Goal: Register for event/course

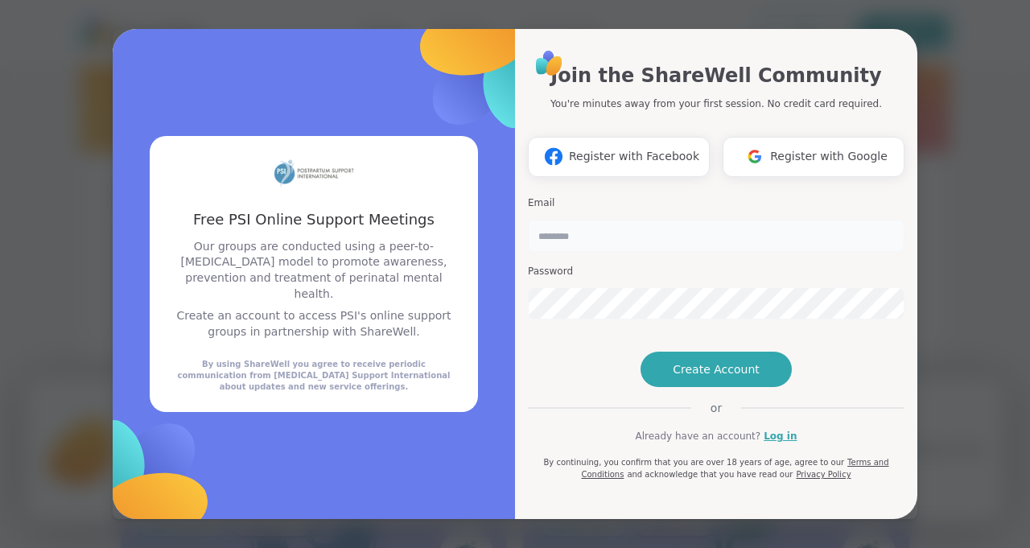
click at [564, 220] on input "email" at bounding box center [716, 236] width 377 height 32
click at [564, 220] on input "**" at bounding box center [716, 236] width 377 height 32
click at [538, 220] on input "****" at bounding box center [716, 236] width 377 height 32
type input "**********"
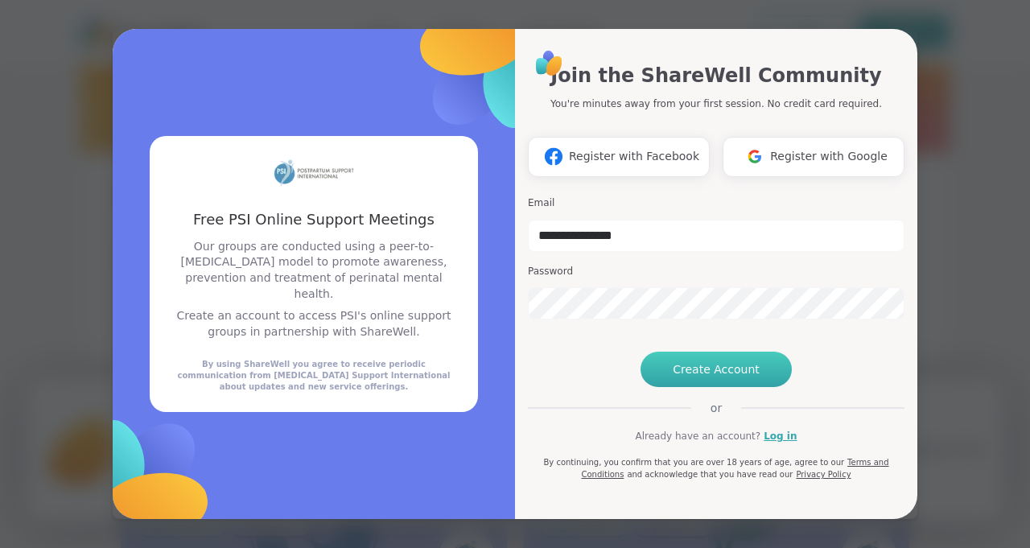
click at [678, 377] on span "Create Account" at bounding box center [716, 369] width 87 height 16
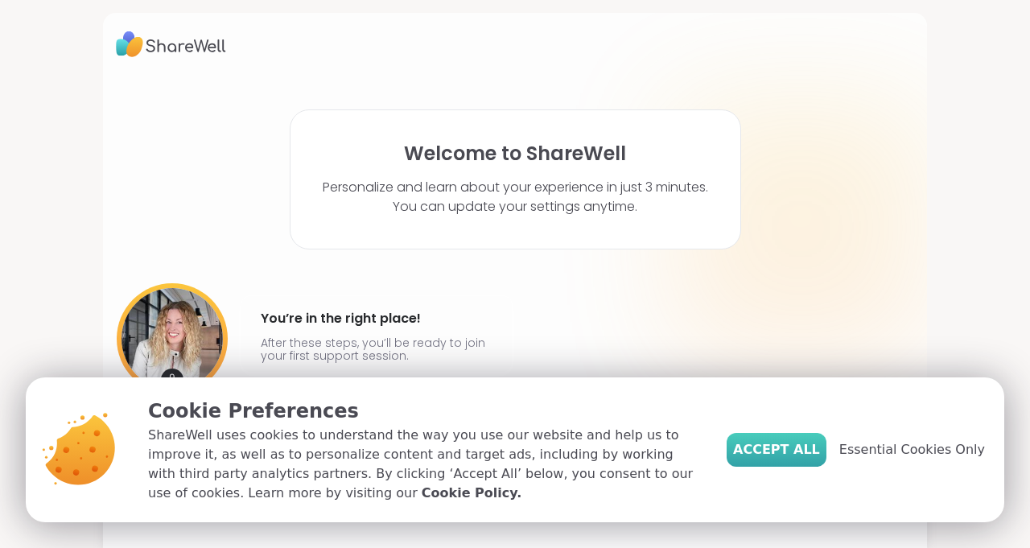
click at [798, 436] on button "Accept All" at bounding box center [777, 450] width 100 height 34
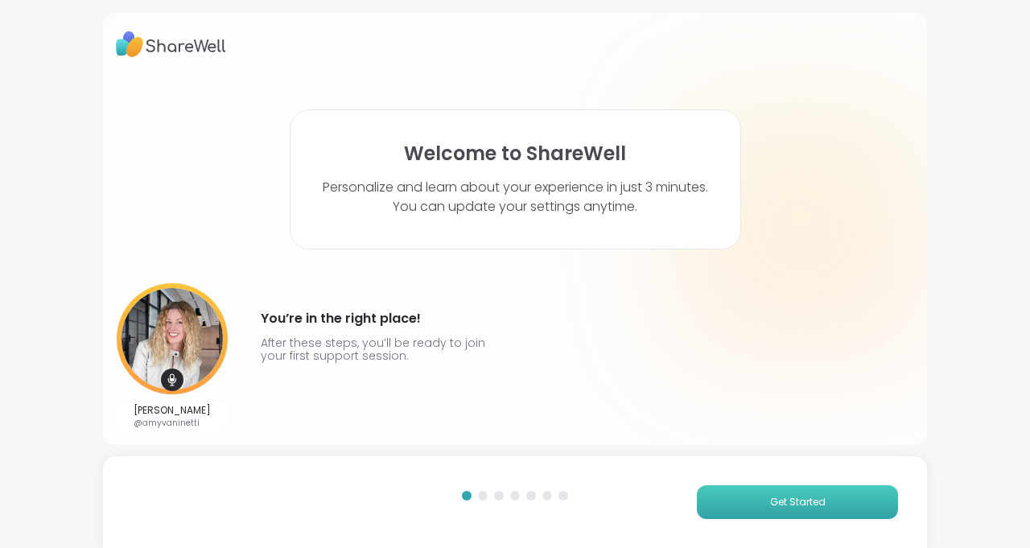
click at [806, 506] on span "Get Started" at bounding box center [798, 502] width 56 height 14
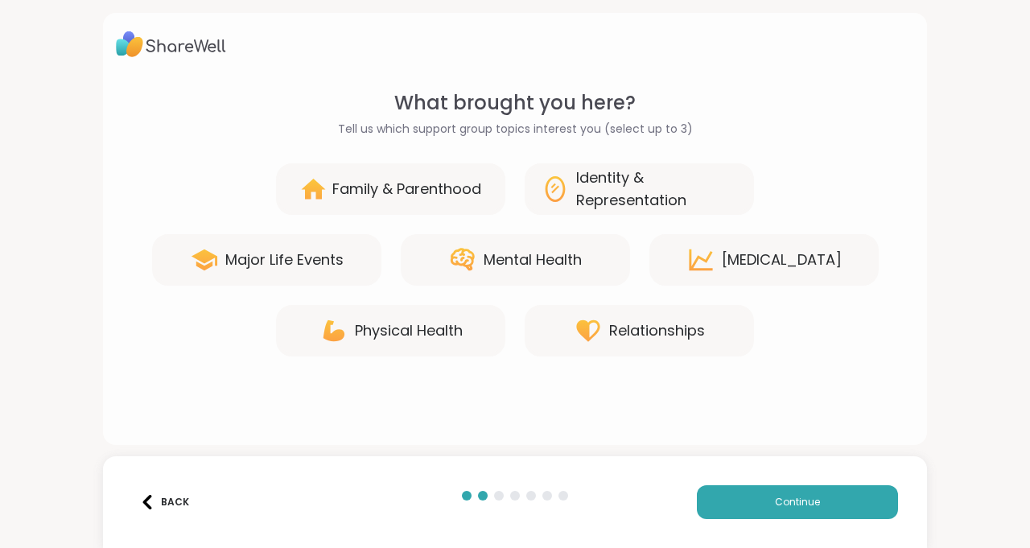
click at [433, 183] on div "Family & Parenthood" at bounding box center [406, 189] width 149 height 23
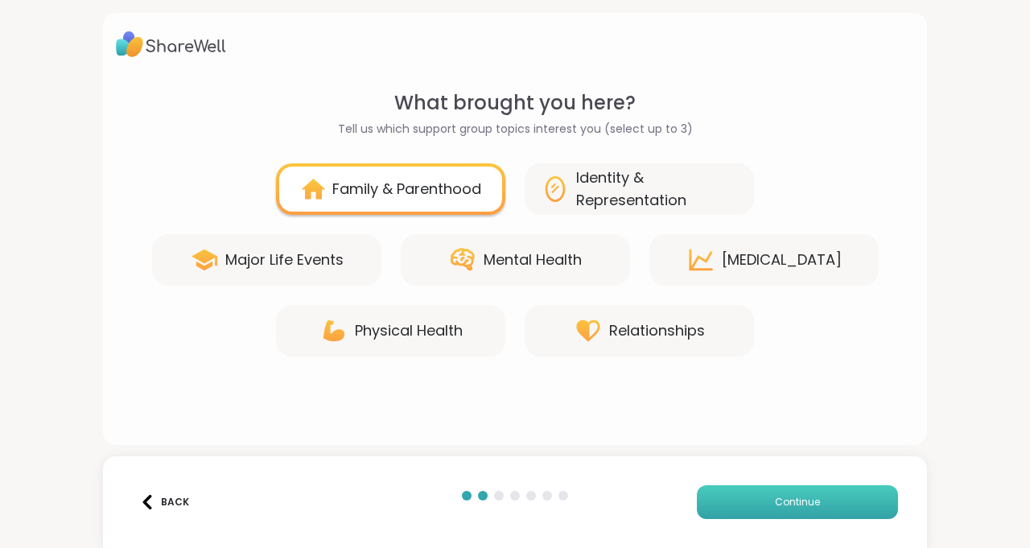
click at [771, 510] on button "Continue" at bounding box center [797, 502] width 201 height 34
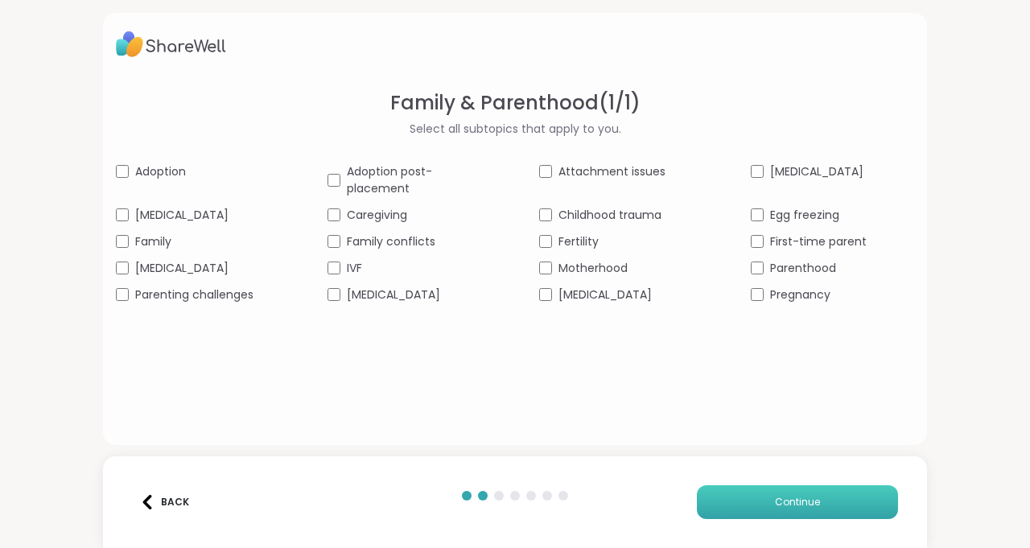
click at [765, 501] on button "Continue" at bounding box center [797, 502] width 201 height 34
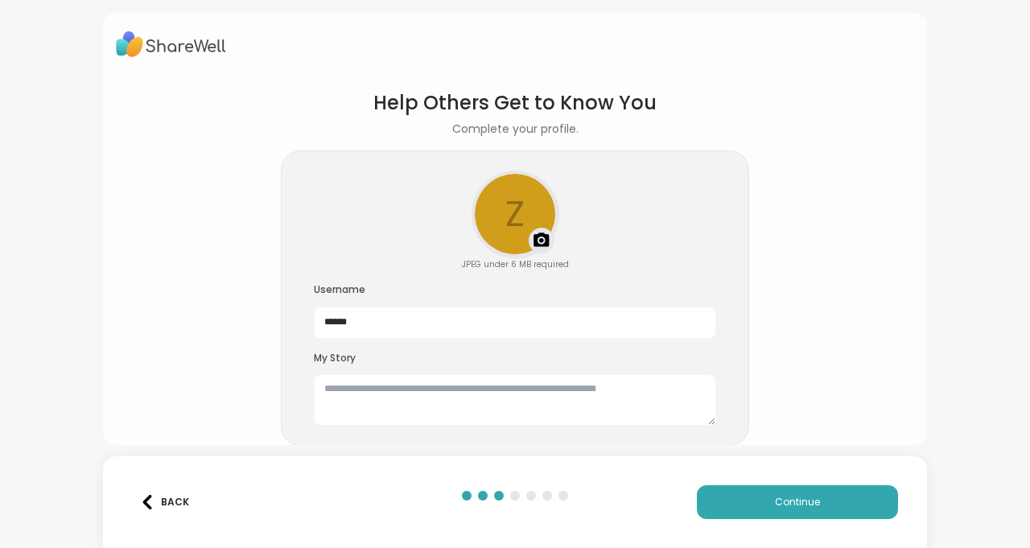
click at [539, 241] on img at bounding box center [541, 240] width 19 height 19
click at [540, 239] on img at bounding box center [541, 240] width 19 height 19
click at [502, 226] on div at bounding box center [515, 214] width 84 height 84
click at [403, 398] on textarea at bounding box center [515, 400] width 402 height 52
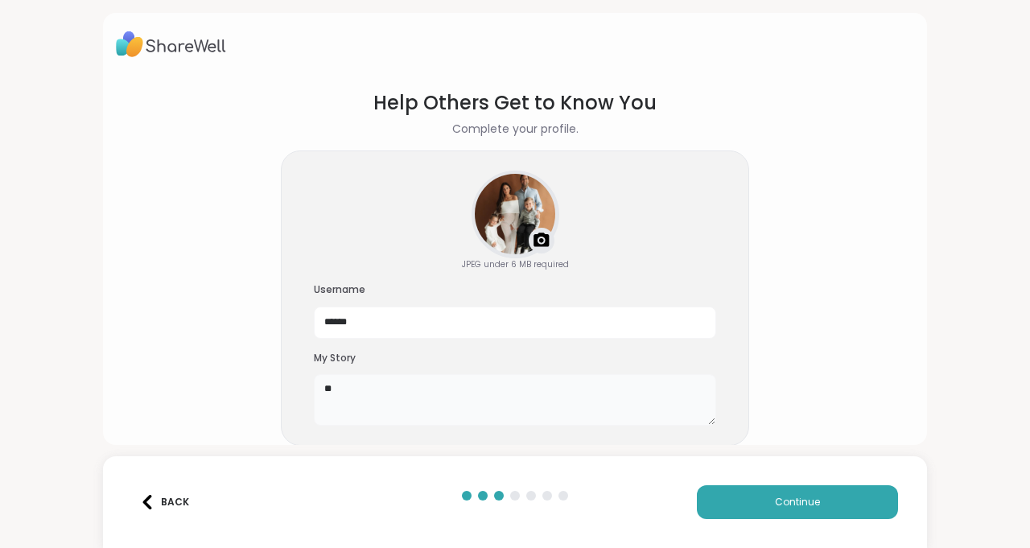
type textarea "*"
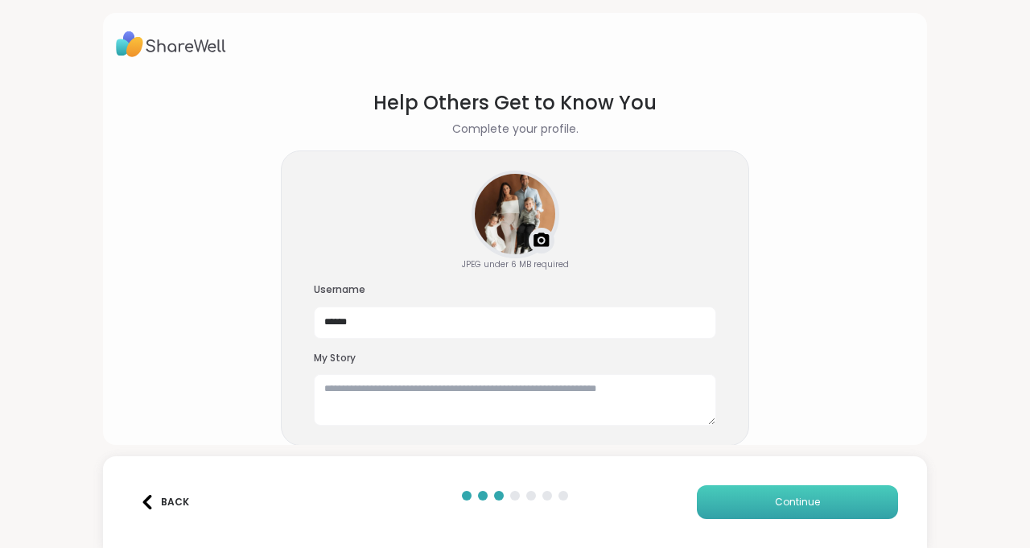
click at [745, 496] on button "Continue" at bounding box center [797, 502] width 201 height 34
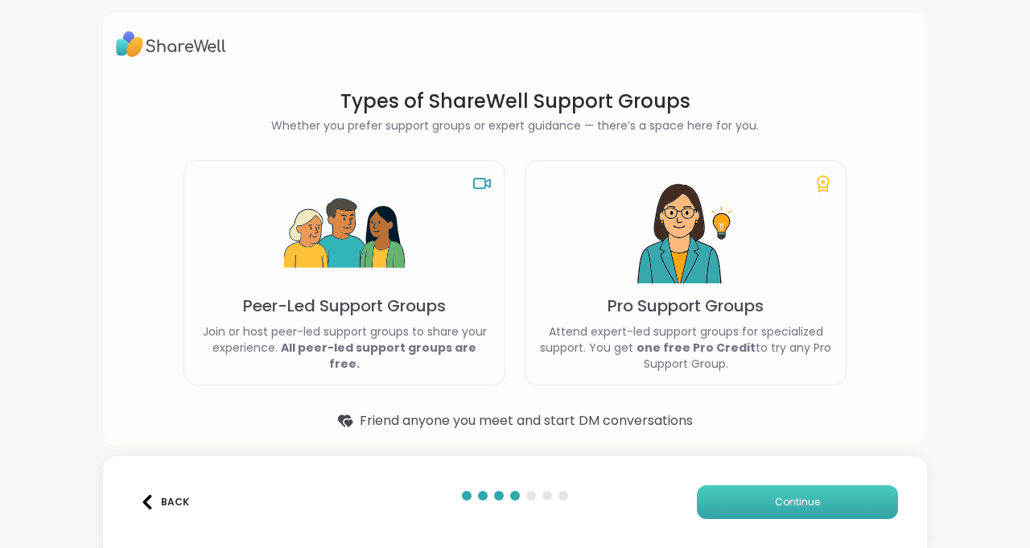
click at [756, 501] on button "Continue" at bounding box center [797, 502] width 201 height 34
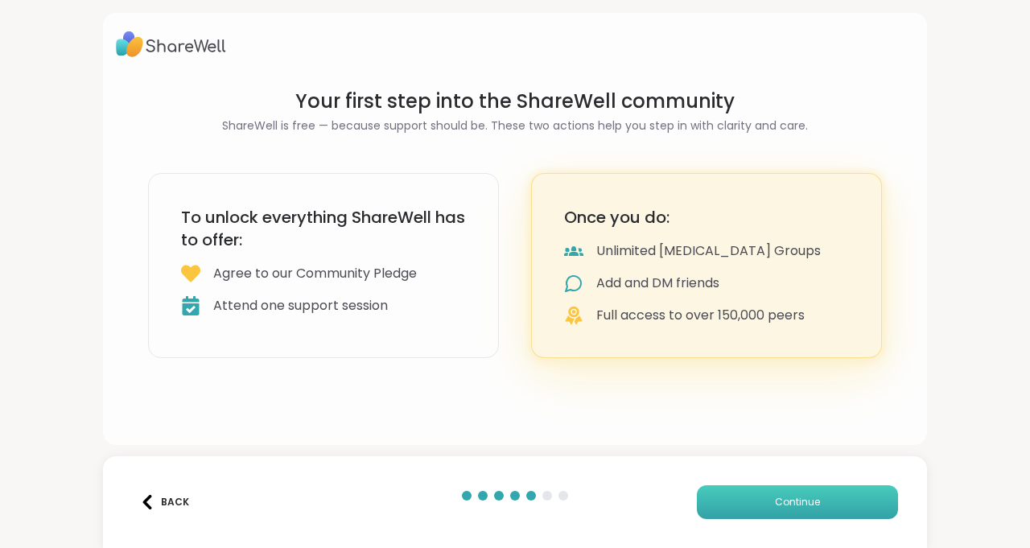
click at [756, 501] on button "Continue" at bounding box center [797, 502] width 201 height 34
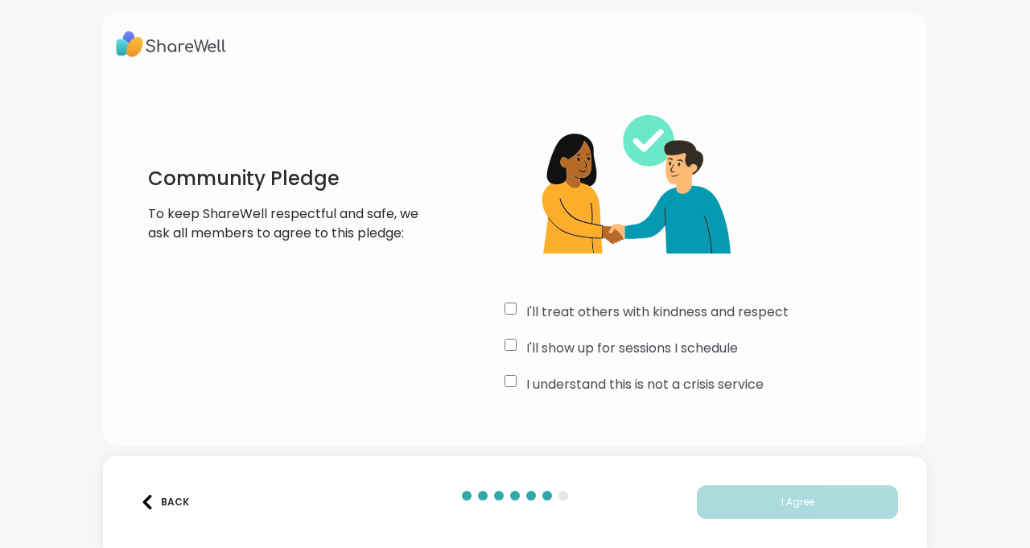
click at [515, 352] on div "I'll show up for sessions I schedule" at bounding box center [710, 348] width 410 height 19
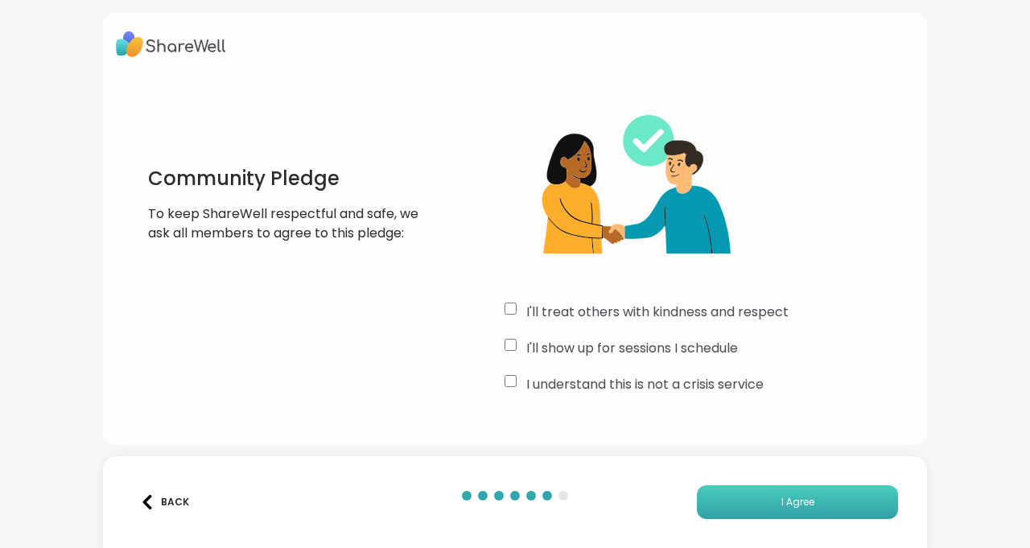
click at [758, 509] on button "I Agree" at bounding box center [797, 502] width 201 height 34
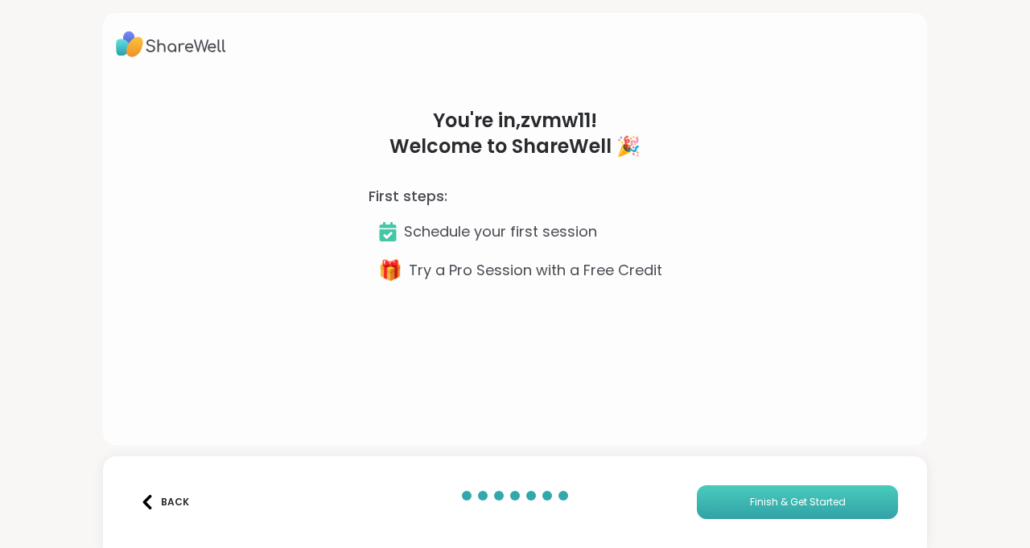
click at [758, 509] on button "Finish & Get Started" at bounding box center [797, 502] width 201 height 34
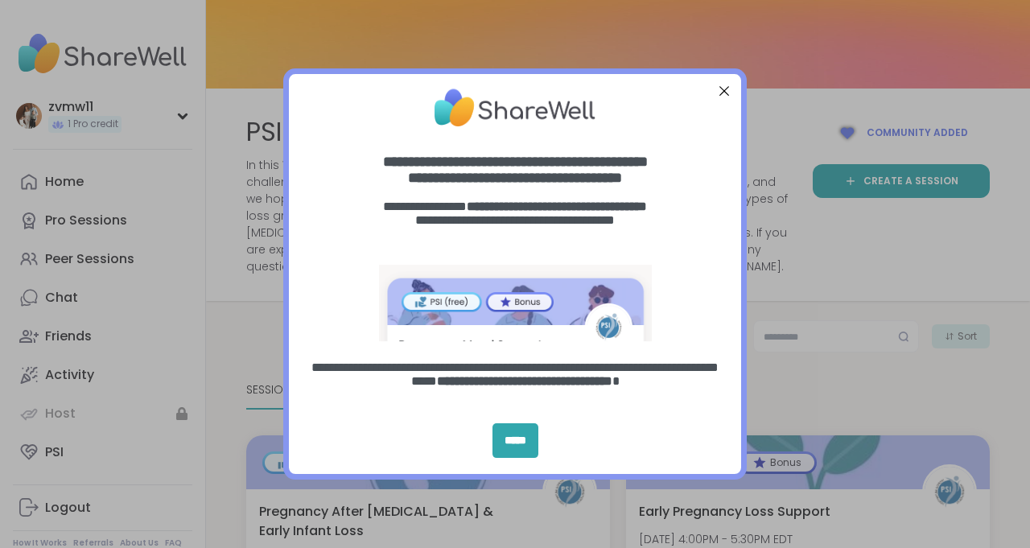
click at [719, 91] on div at bounding box center [724, 90] width 21 height 21
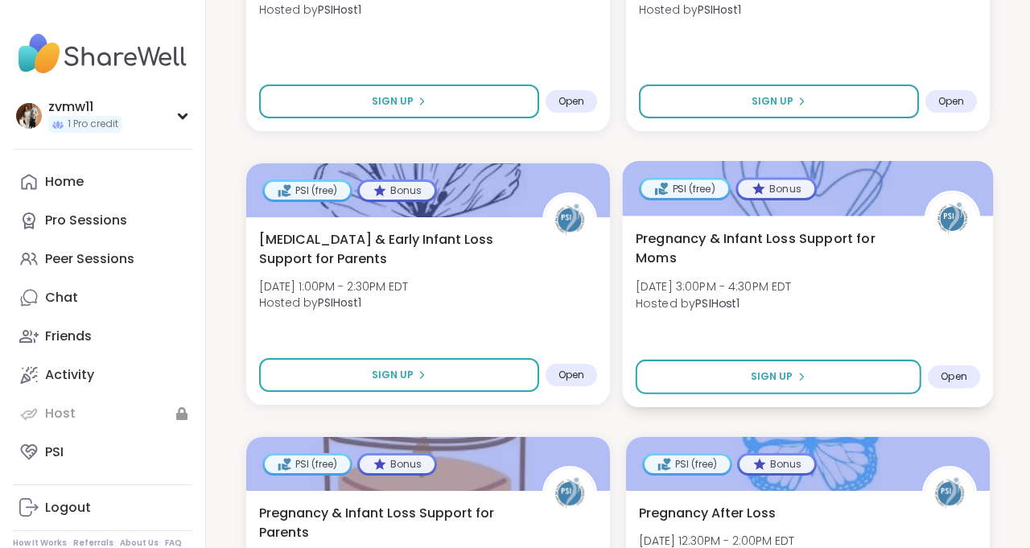
scroll to position [1144, 0]
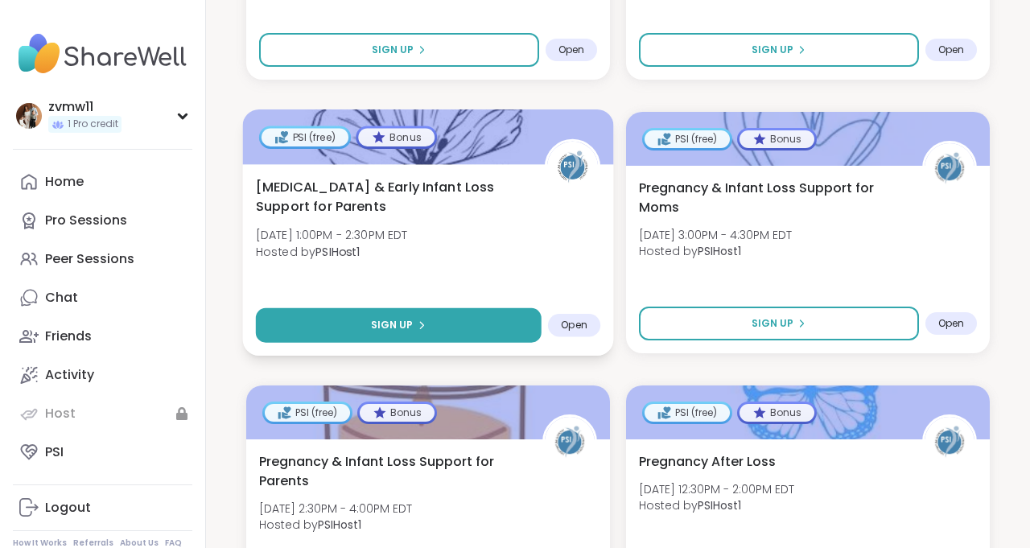
click at [493, 328] on button "Sign Up" at bounding box center [399, 325] width 286 height 35
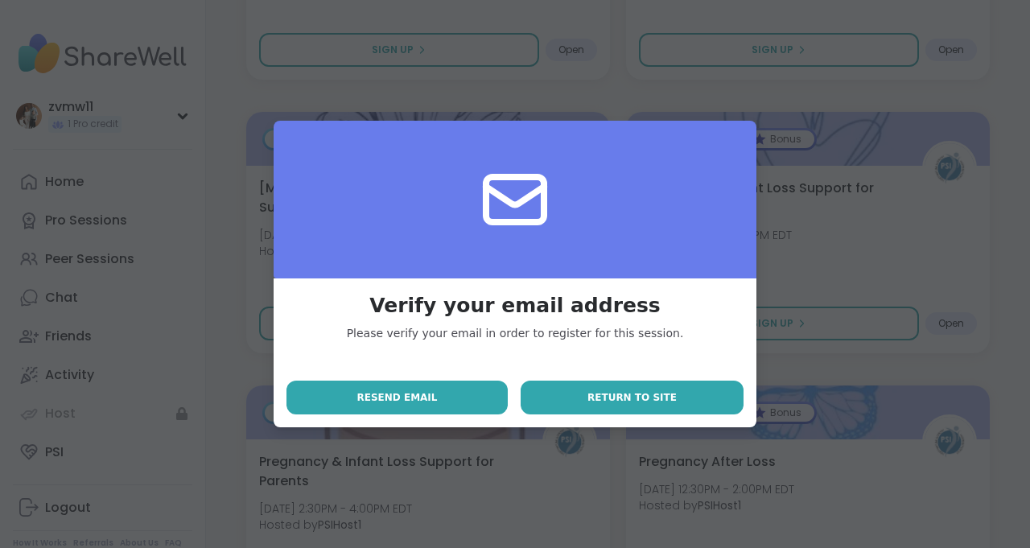
click at [623, 397] on span "Return to site" at bounding box center [631, 397] width 89 height 14
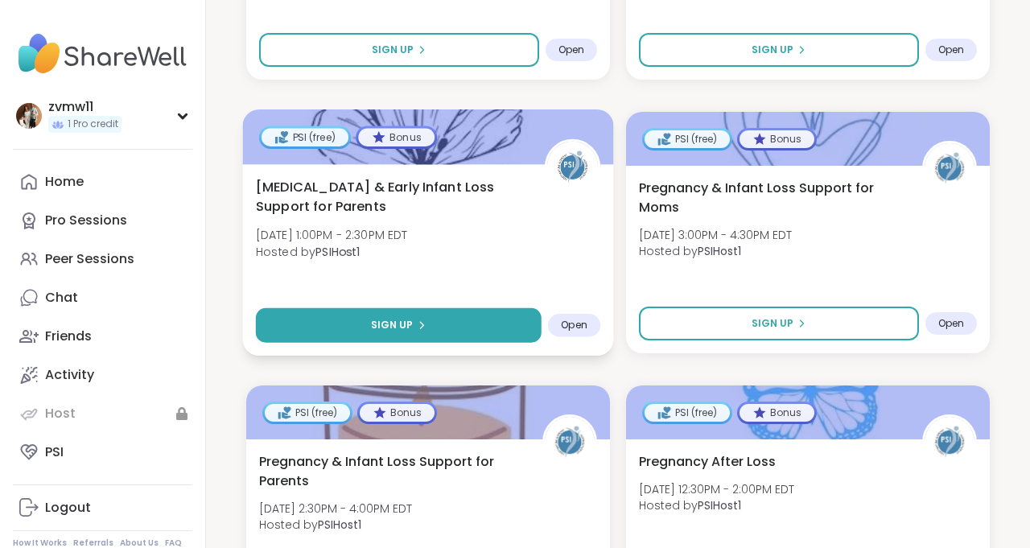
click at [417, 324] on icon at bounding box center [422, 325] width 10 height 10
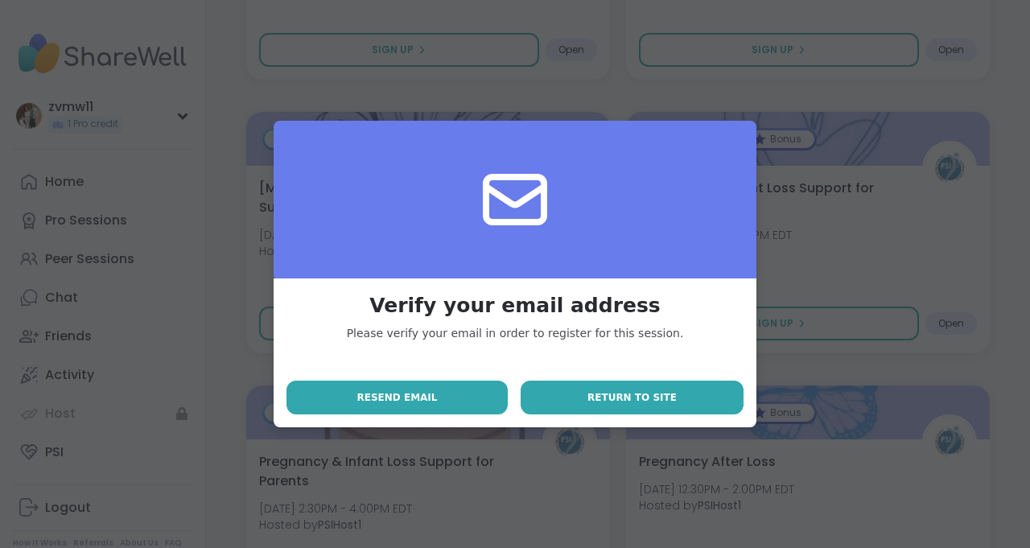
click at [681, 400] on button "Return to site" at bounding box center [632, 398] width 223 height 34
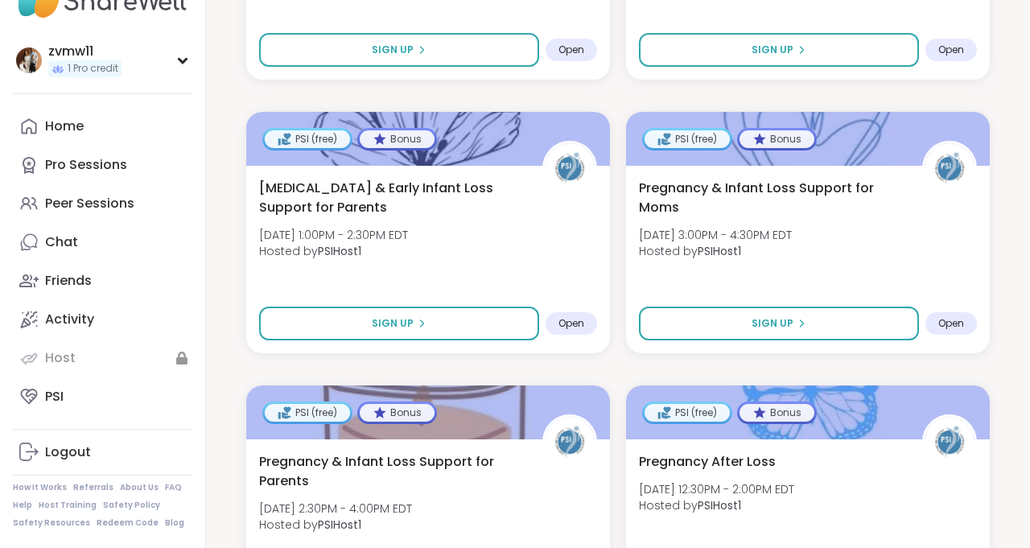
scroll to position [55, 0]
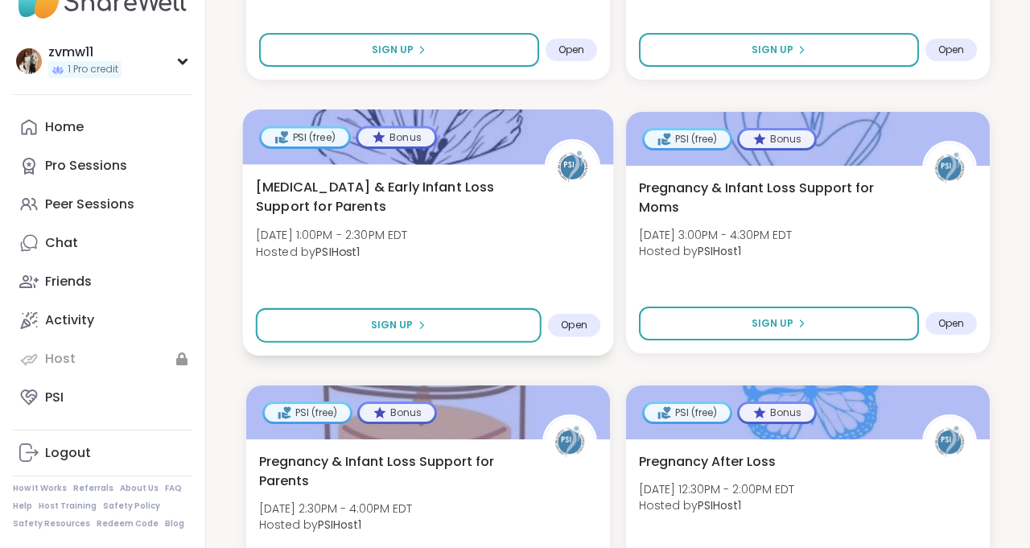
click at [578, 326] on span "Open" at bounding box center [574, 325] width 27 height 13
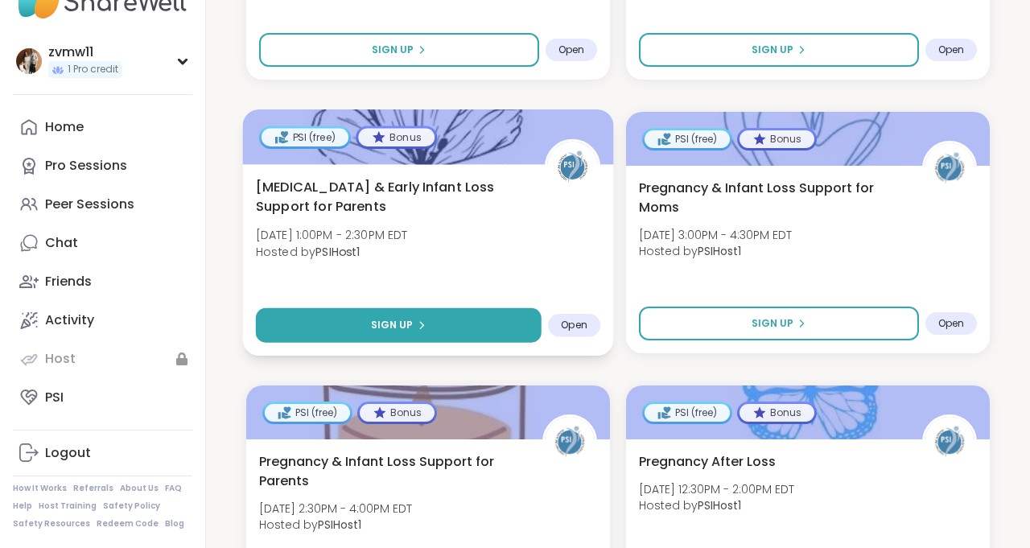
click at [518, 324] on button "Sign Up" at bounding box center [399, 325] width 286 height 35
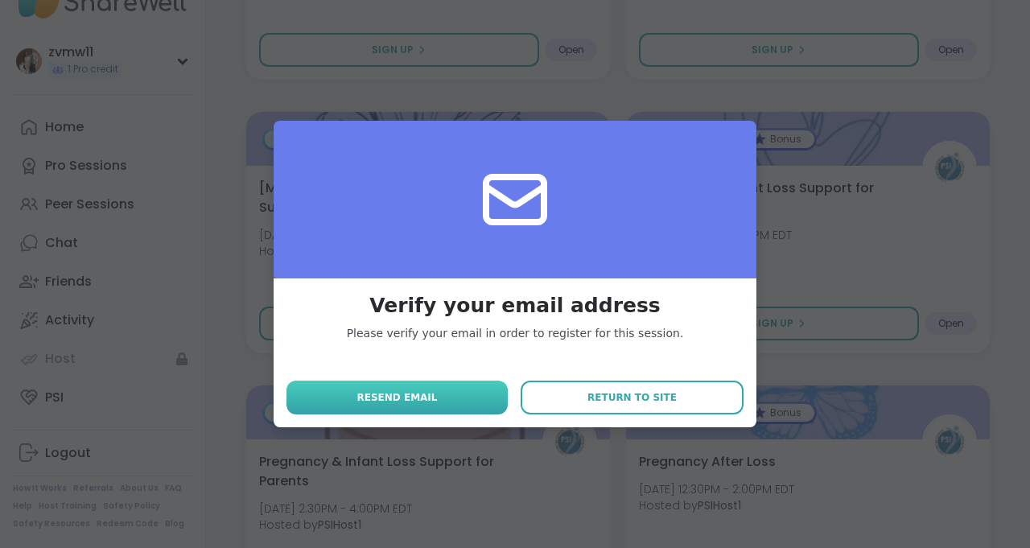
click at [485, 394] on button "Resend email" at bounding box center [396, 398] width 221 height 34
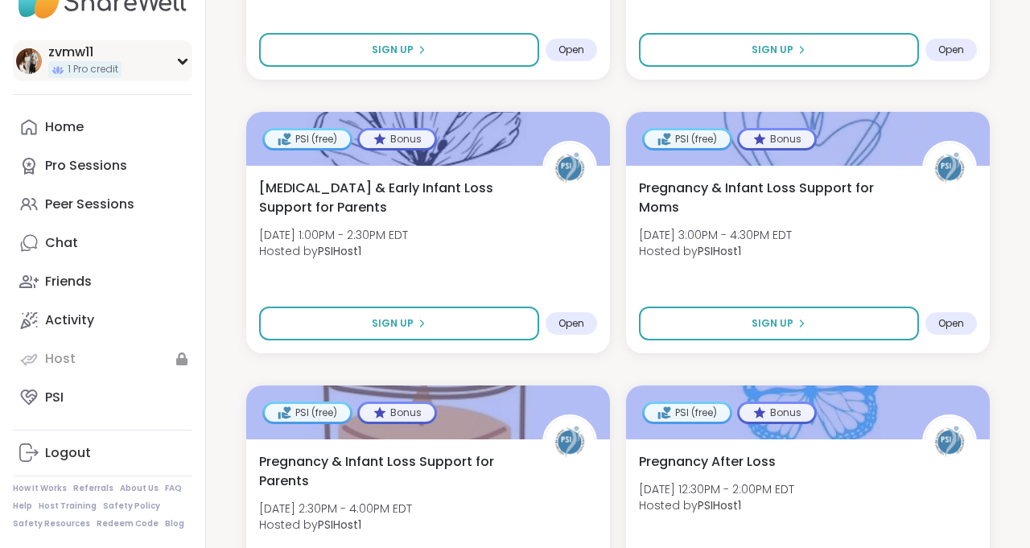
click at [183, 52] on div "zvmw11 1 Pro credit" at bounding box center [102, 60] width 179 height 41
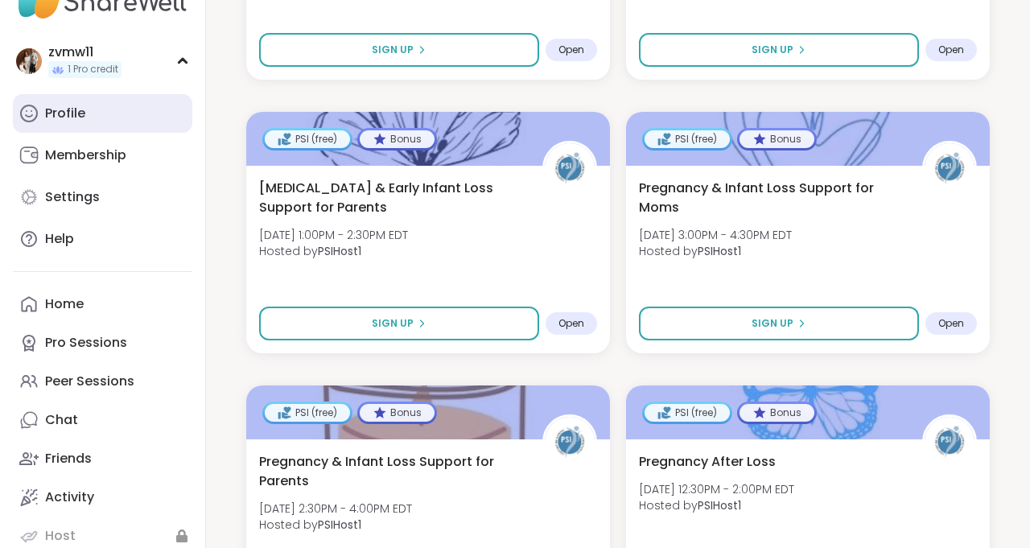
click at [67, 117] on div "Profile" at bounding box center [65, 114] width 40 height 18
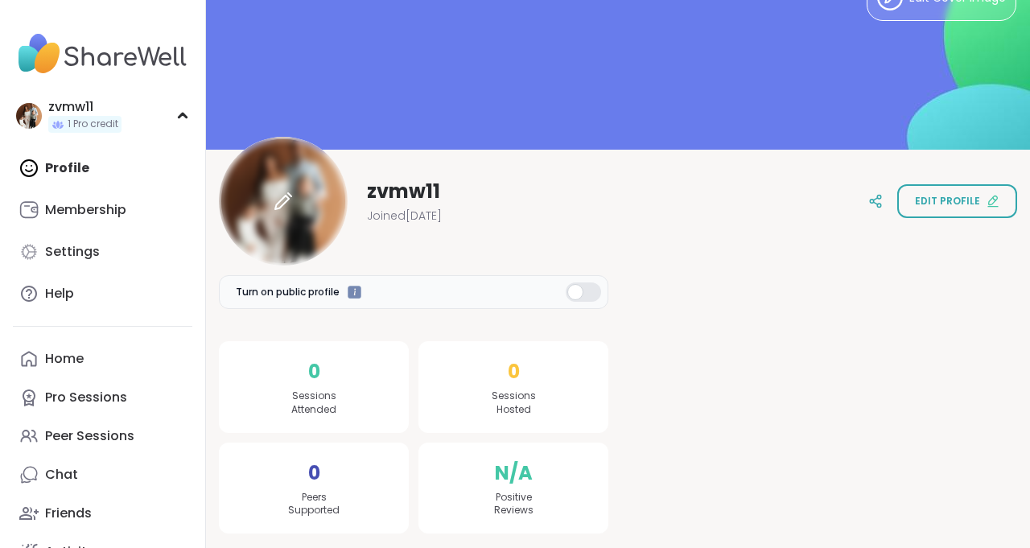
scroll to position [51, 0]
click at [314, 220] on div at bounding box center [283, 202] width 129 height 129
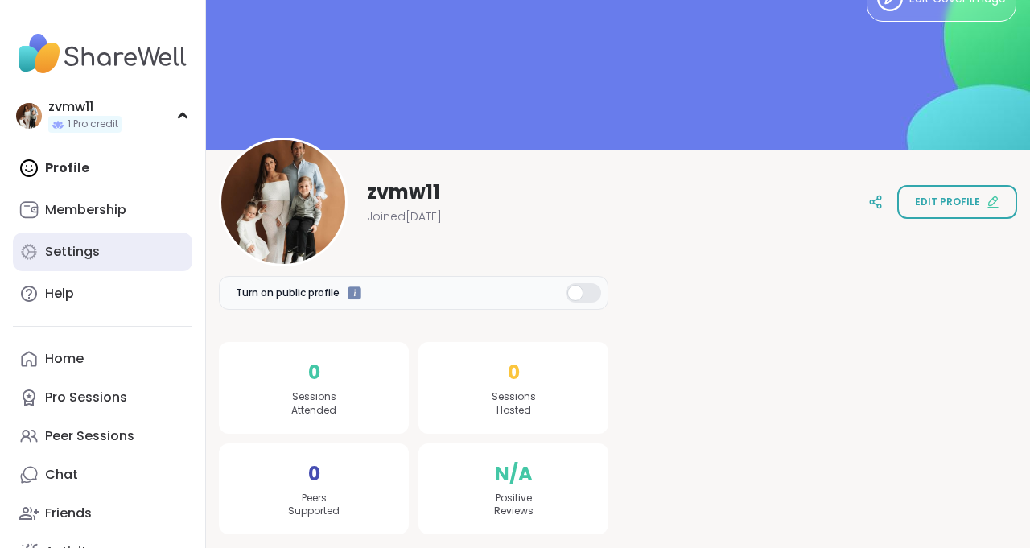
click at [96, 258] on div "Settings" at bounding box center [72, 252] width 55 height 18
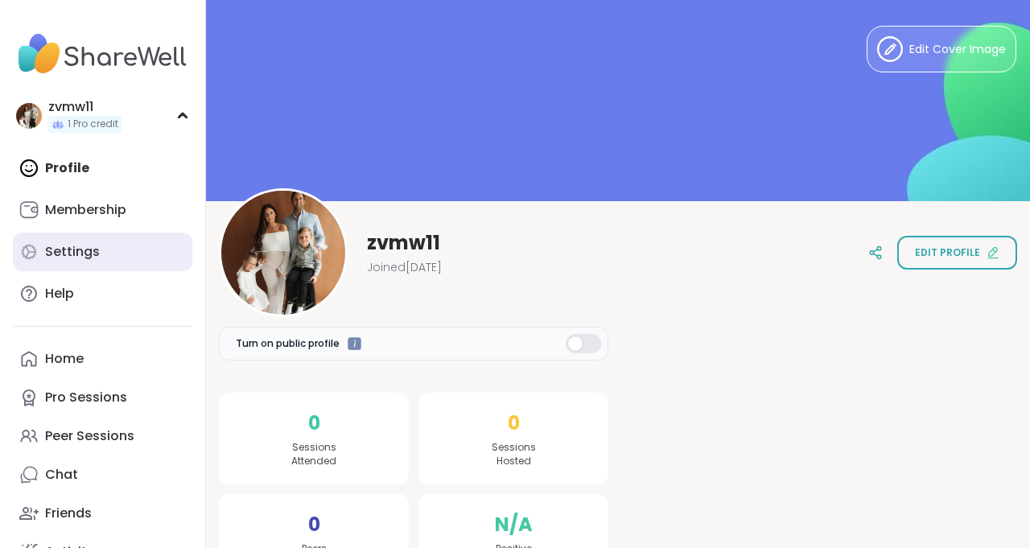
select select "**"
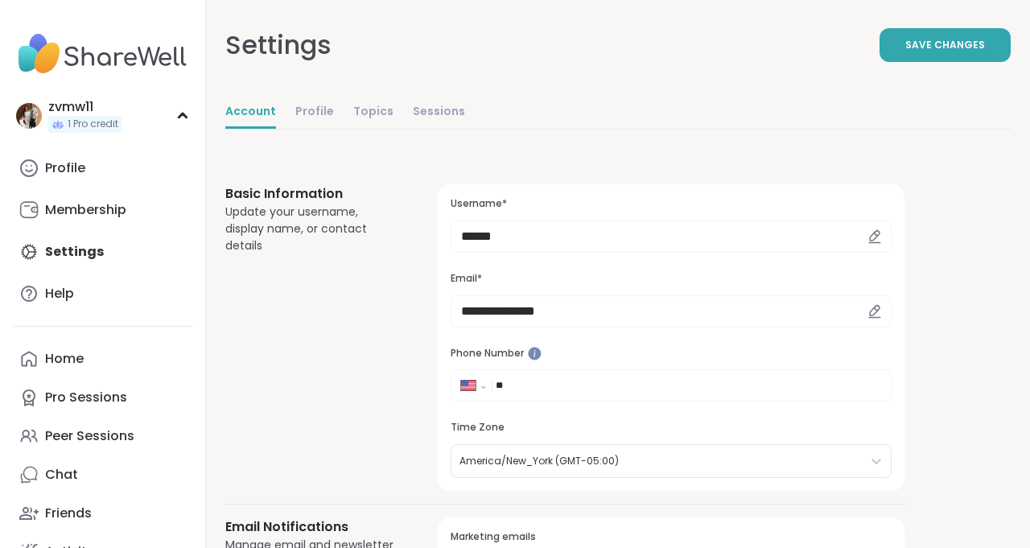
click at [877, 311] on icon at bounding box center [875, 311] width 14 height 14
click at [871, 311] on icon at bounding box center [875, 311] width 14 height 14
click at [880, 308] on icon at bounding box center [875, 311] width 14 height 14
type input "**********"
click at [964, 47] on span "Save Changes" at bounding box center [945, 45] width 80 height 14
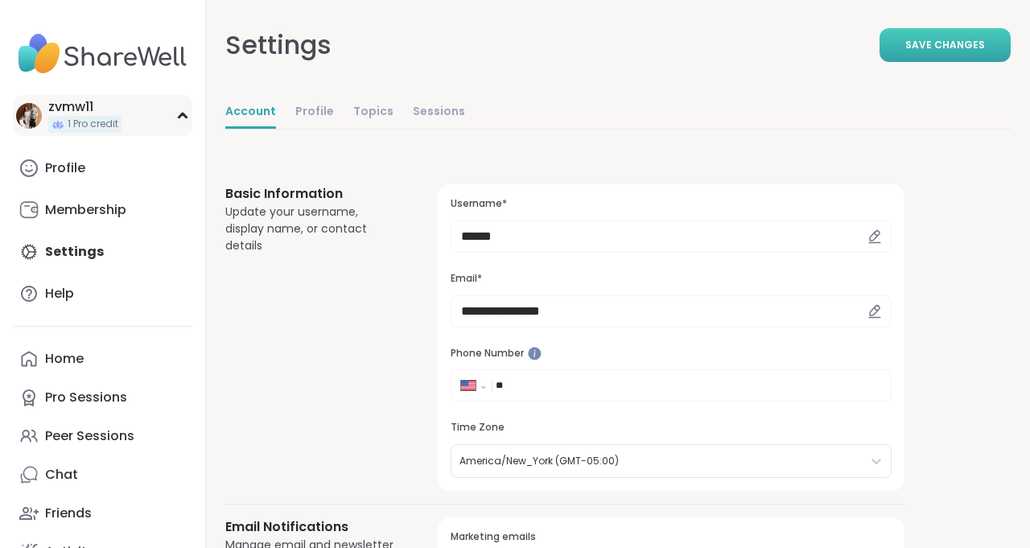
click at [52, 115] on div "zvmw11" at bounding box center [84, 107] width 73 height 18
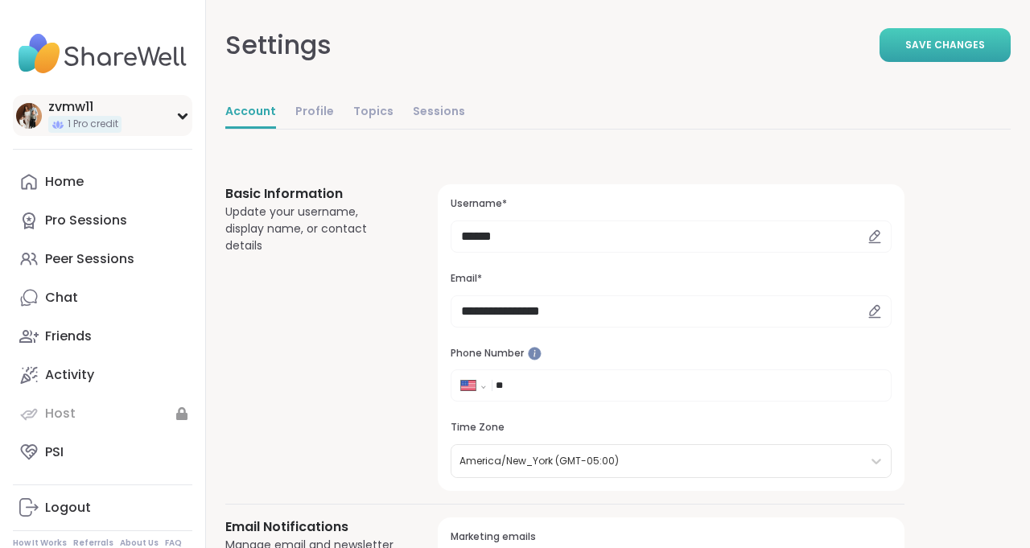
click at [163, 114] on div "zvmw11 1 Pro credit" at bounding box center [102, 115] width 179 height 41
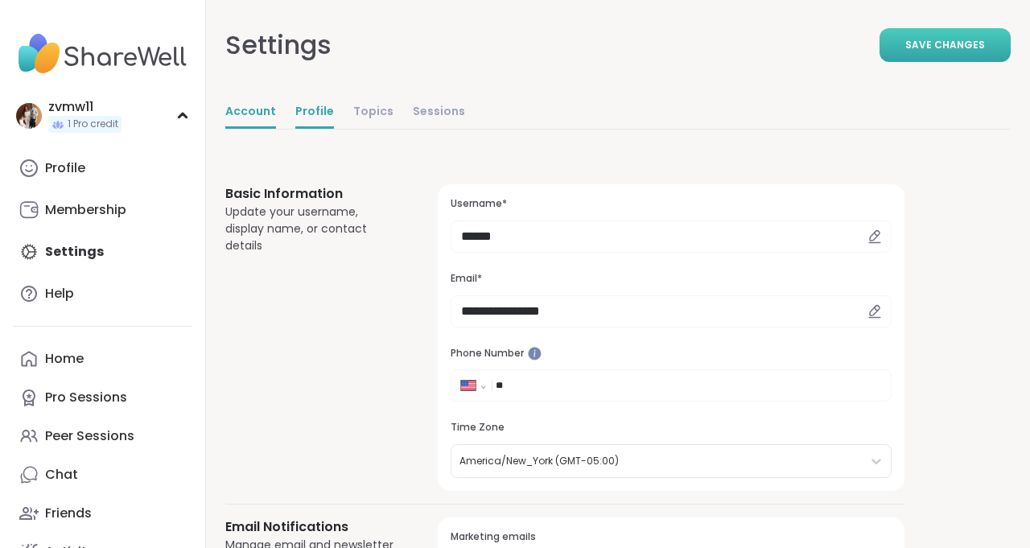
click at [307, 112] on link "Profile" at bounding box center [314, 113] width 39 height 32
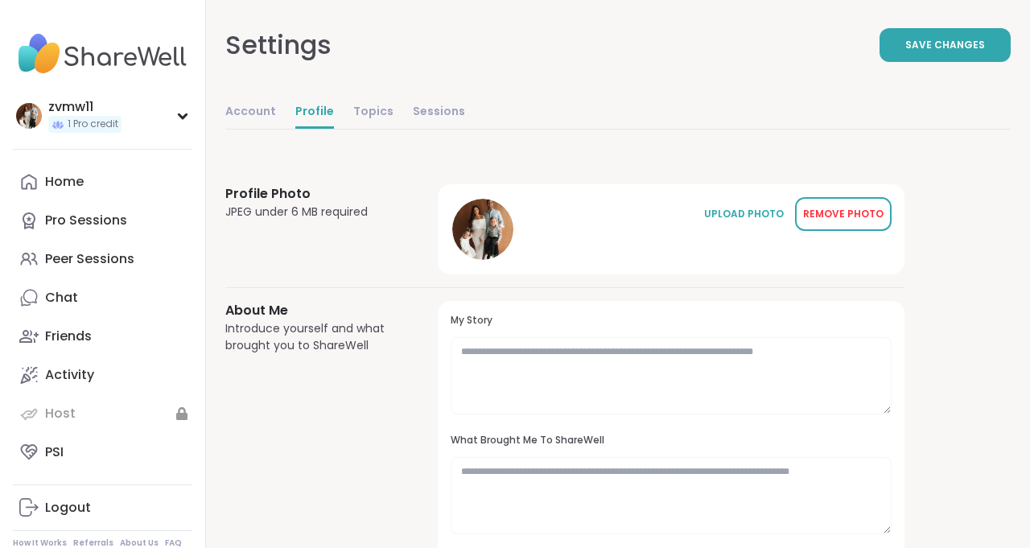
click at [866, 209] on div "REMOVE PHOTO" at bounding box center [843, 214] width 80 height 14
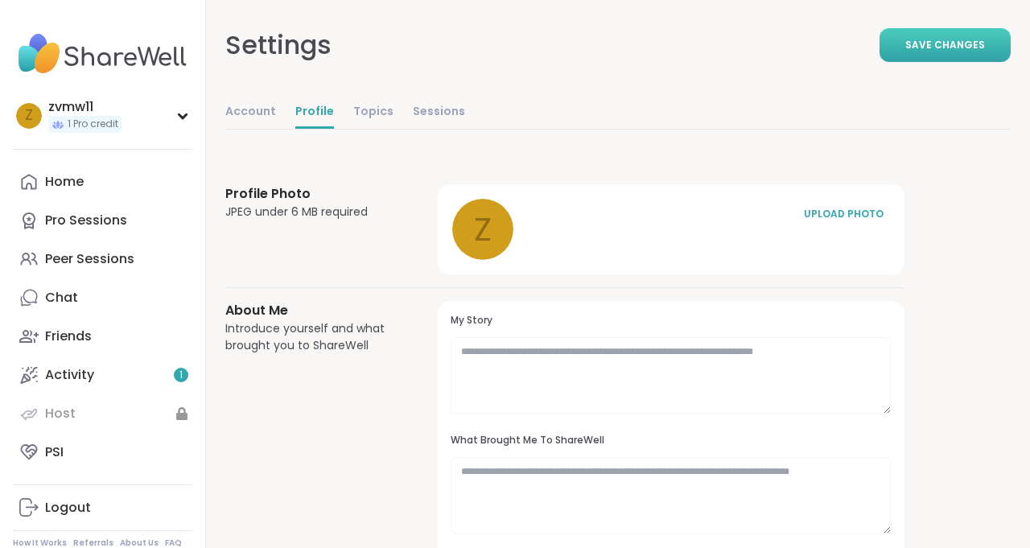
click at [904, 54] on button "Save Changes" at bounding box center [945, 45] width 131 height 34
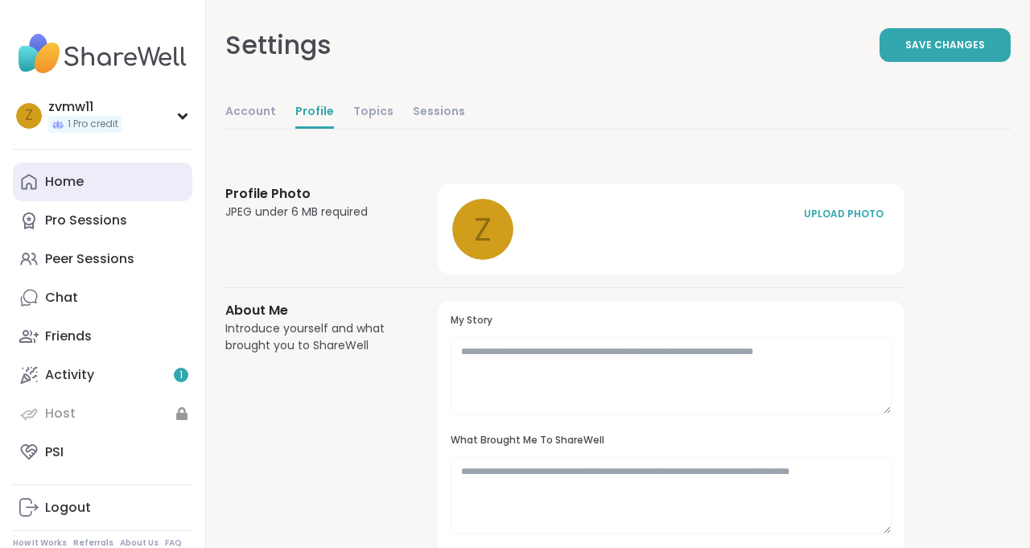
click at [67, 176] on div "Home" at bounding box center [64, 182] width 39 height 18
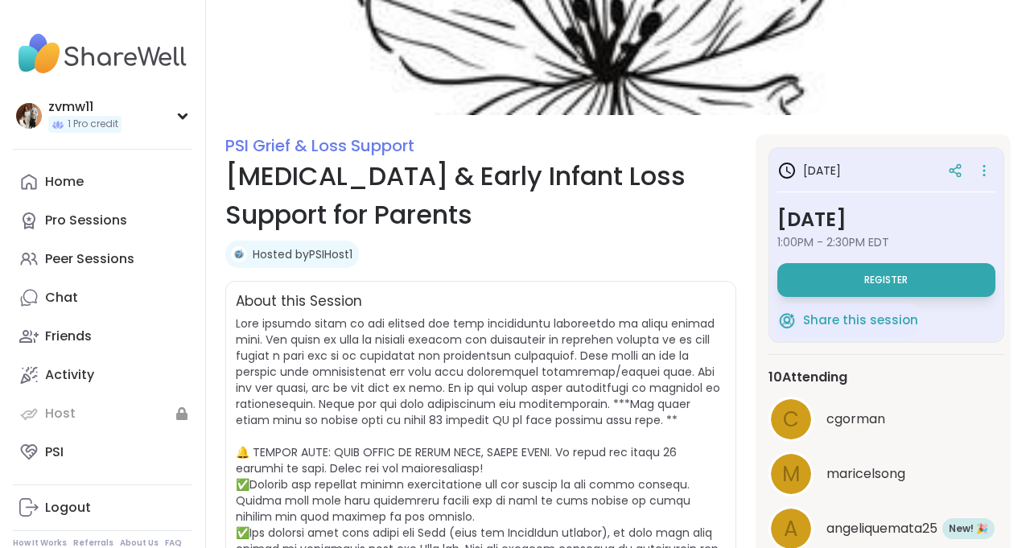
scroll to position [96, 0]
click at [886, 274] on span "Register" at bounding box center [885, 280] width 43 height 13
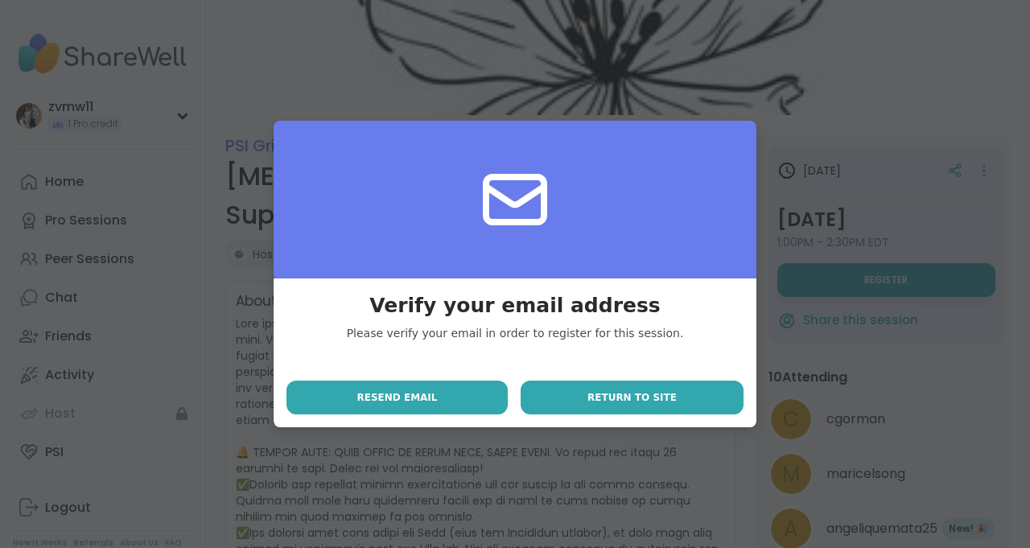
click at [597, 391] on span "Return to site" at bounding box center [631, 397] width 89 height 14
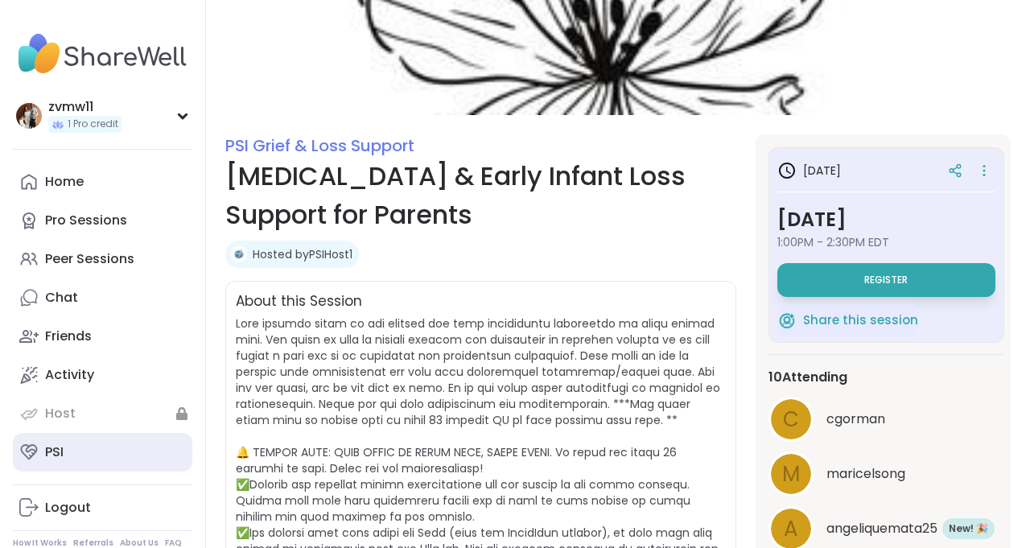
click at [83, 464] on link "PSI" at bounding box center [102, 452] width 179 height 39
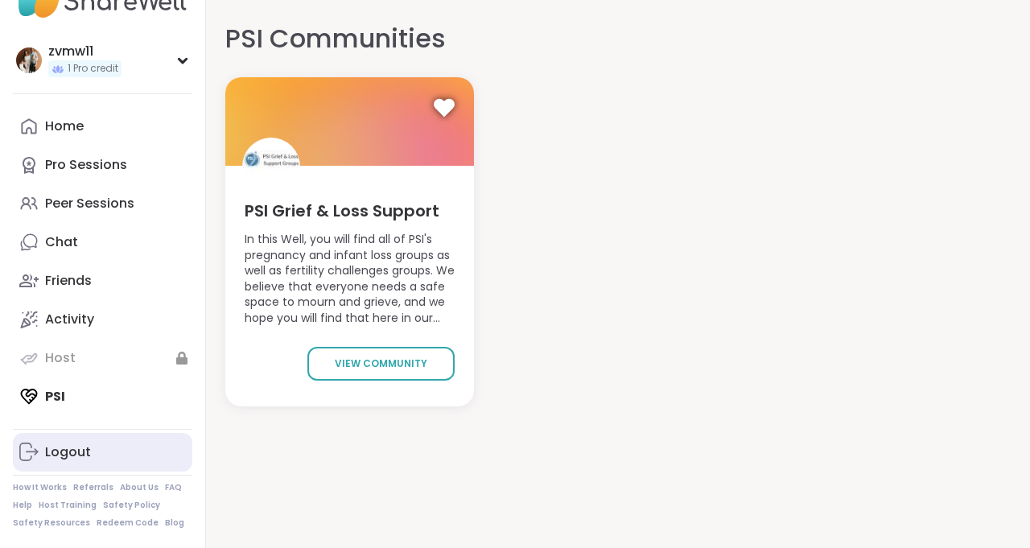
scroll to position [55, 0]
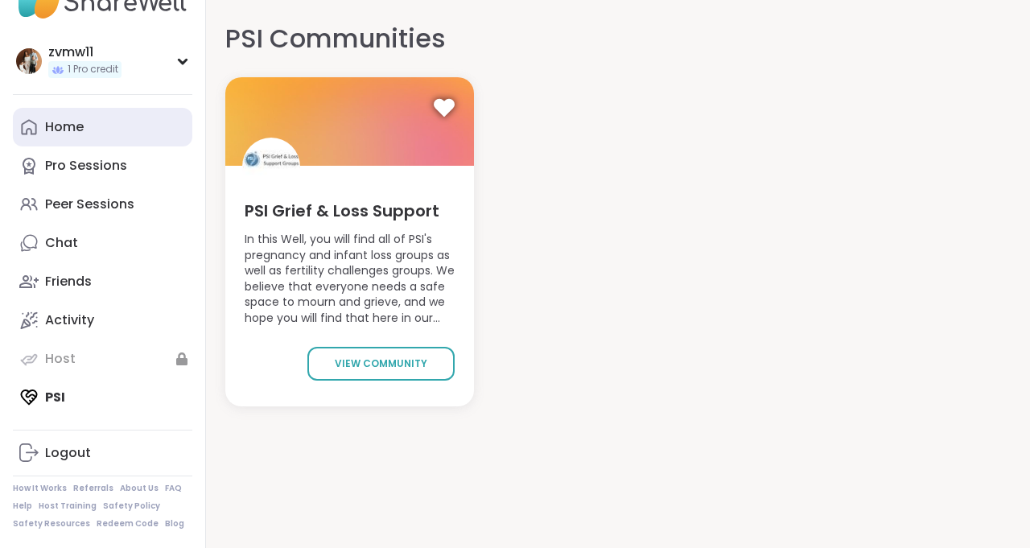
click at [92, 138] on link "Home" at bounding box center [102, 127] width 179 height 39
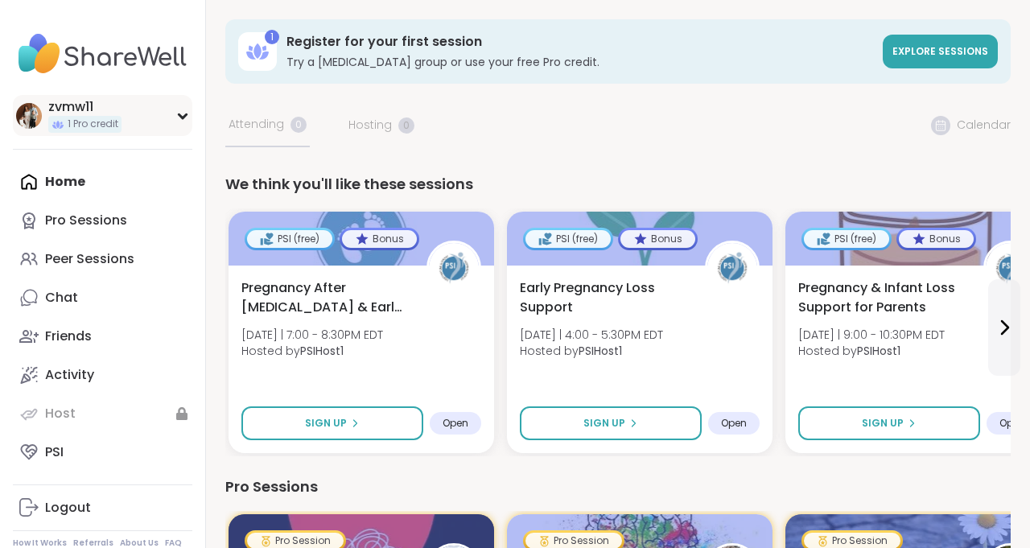
click at [182, 120] on div "zvmw11 1 Pro credit" at bounding box center [102, 115] width 179 height 41
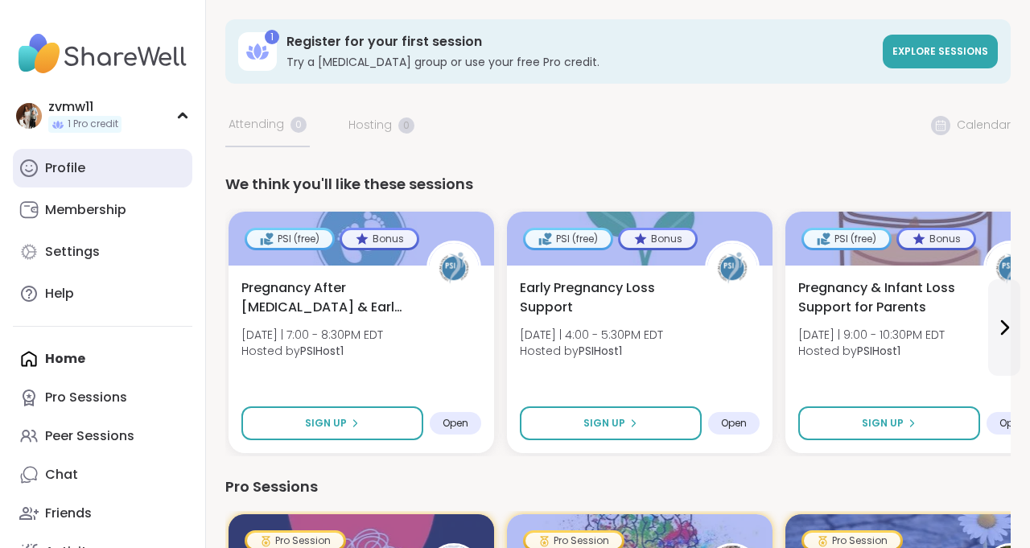
click at [138, 165] on link "Profile" at bounding box center [102, 168] width 179 height 39
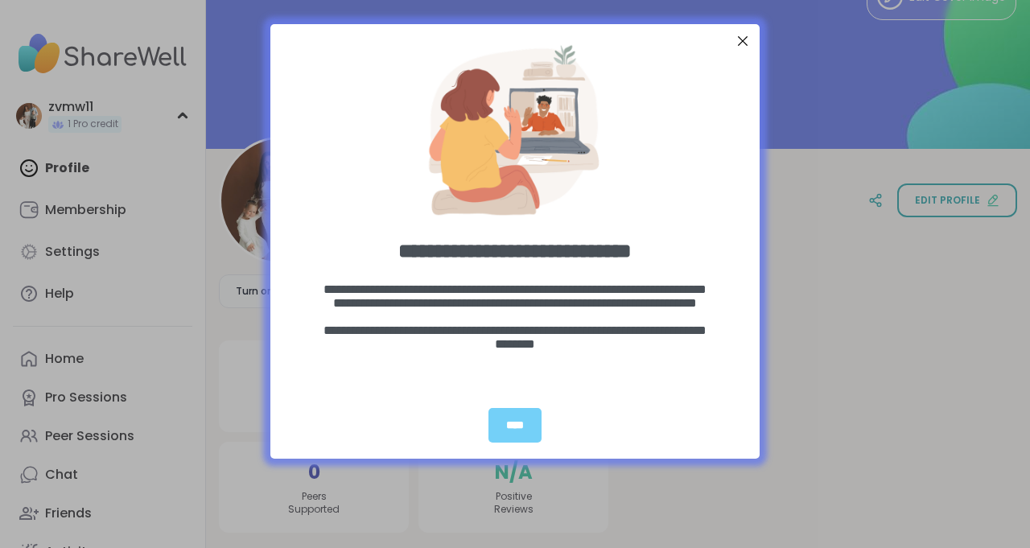
scroll to position [51, 0]
click at [525, 416] on div "****" at bounding box center [514, 425] width 53 height 35
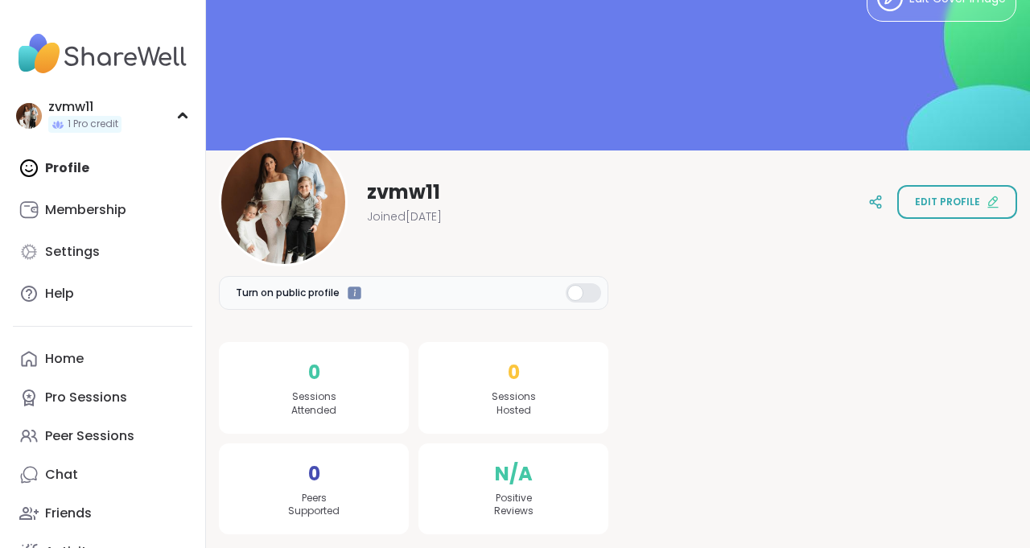
click at [760, 398] on div at bounding box center [823, 388] width 390 height 294
click at [118, 236] on link "Settings" at bounding box center [102, 252] width 179 height 39
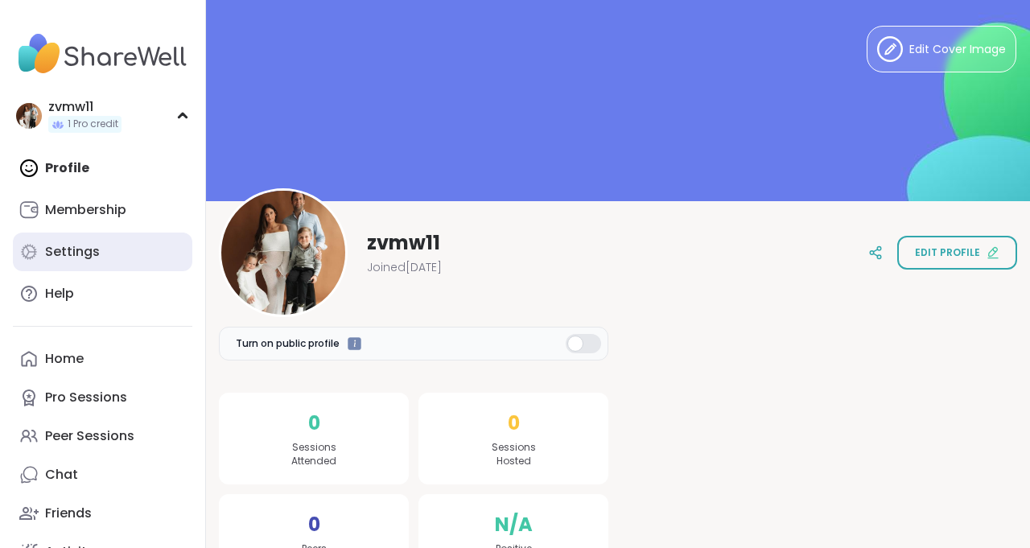
select select "**"
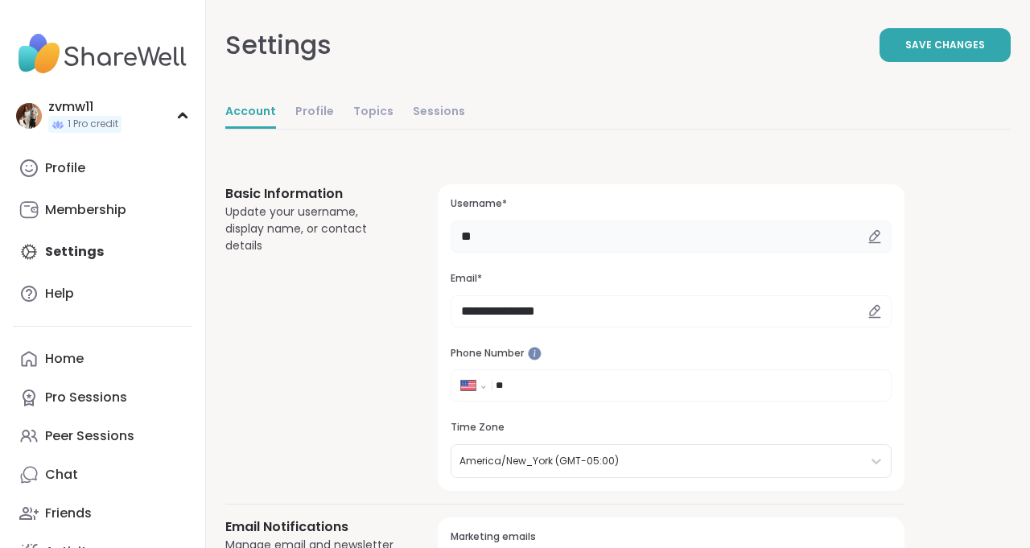
type input "*"
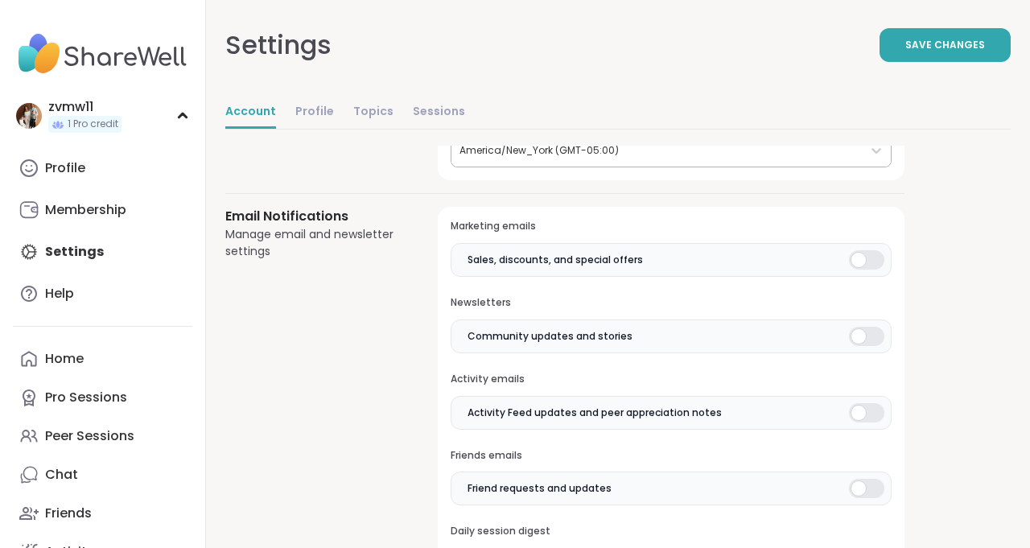
scroll to position [314, 0]
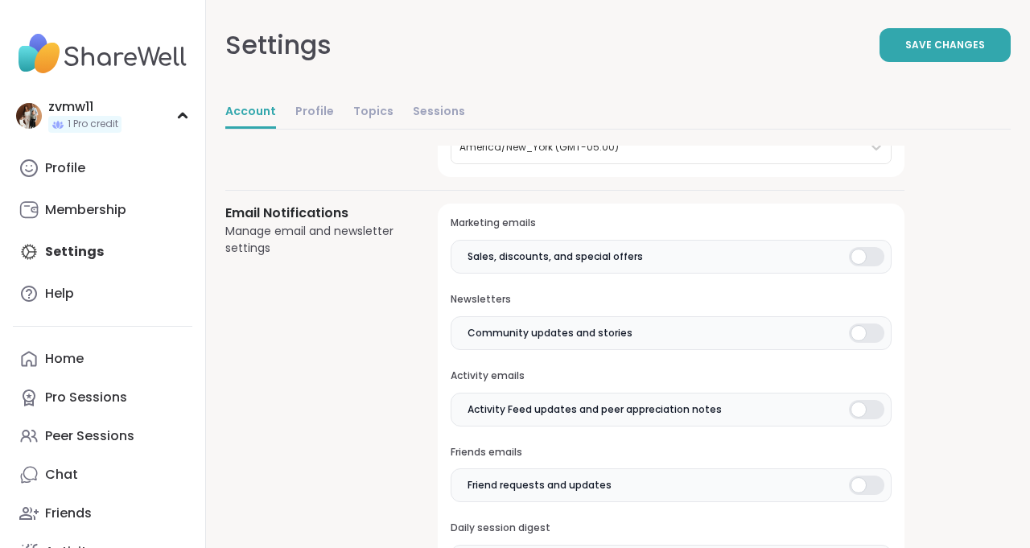
click at [855, 261] on div at bounding box center [866, 256] width 35 height 19
click at [860, 328] on div at bounding box center [866, 333] width 35 height 19
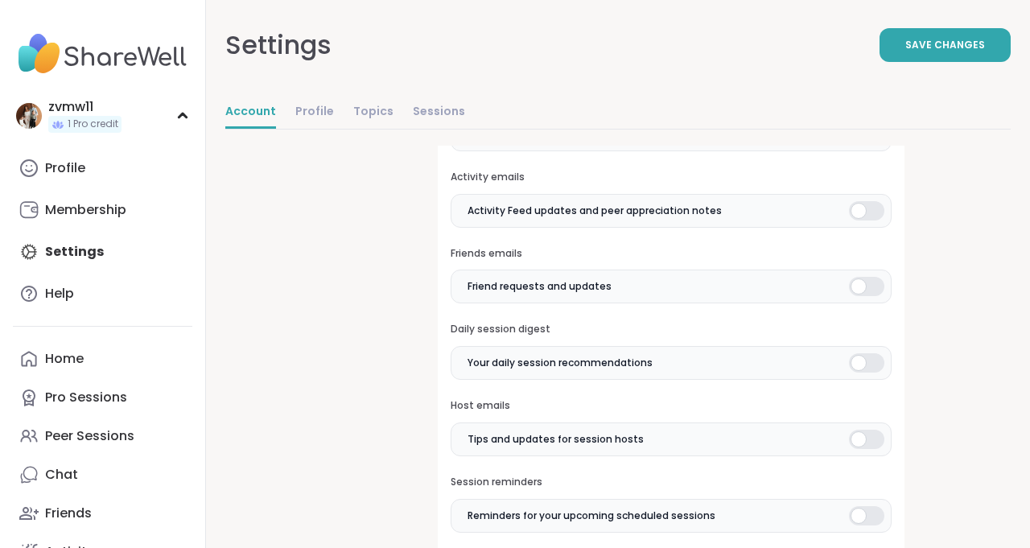
scroll to position [517, 0]
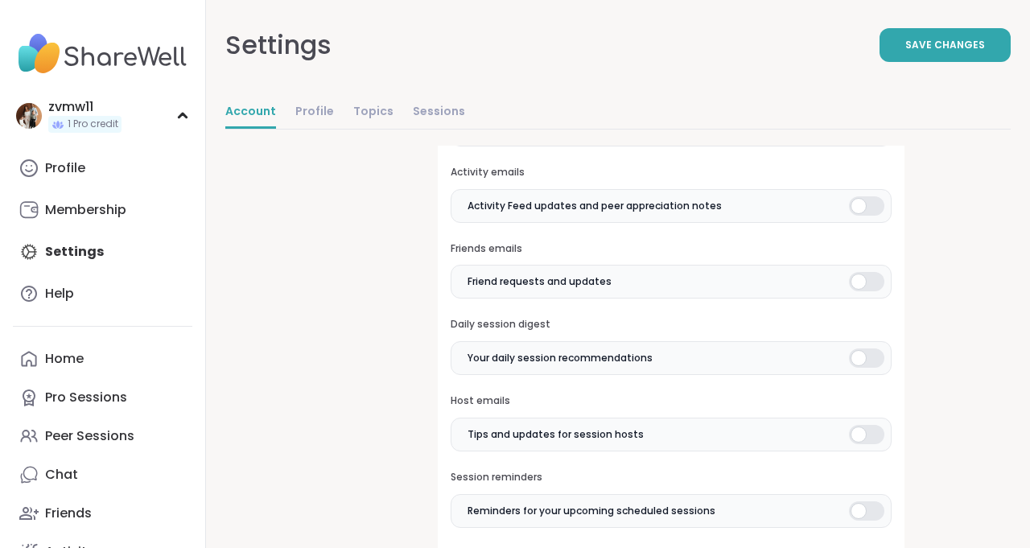
click at [860, 356] on div at bounding box center [866, 357] width 35 height 19
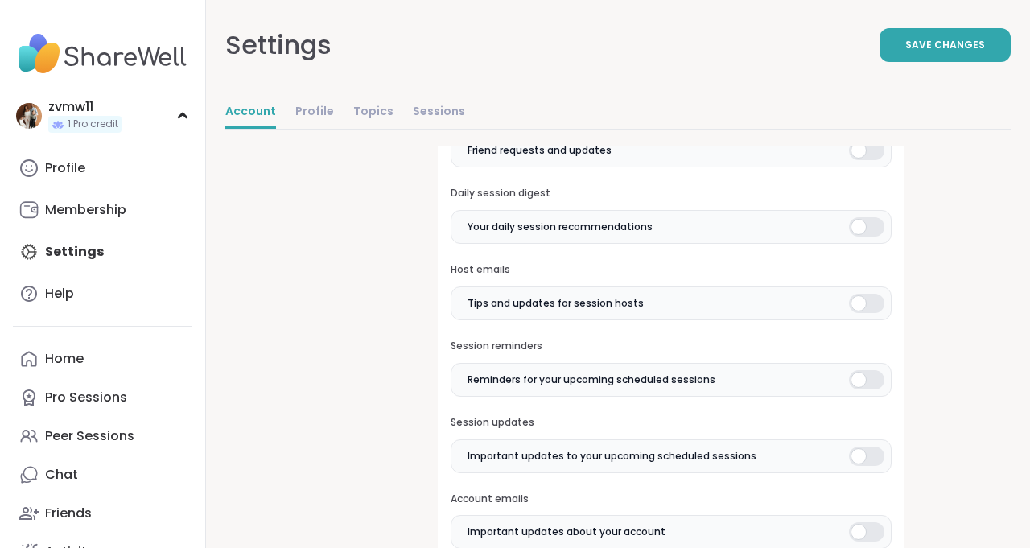
scroll to position [650, 0]
click at [857, 295] on div at bounding box center [866, 301] width 35 height 19
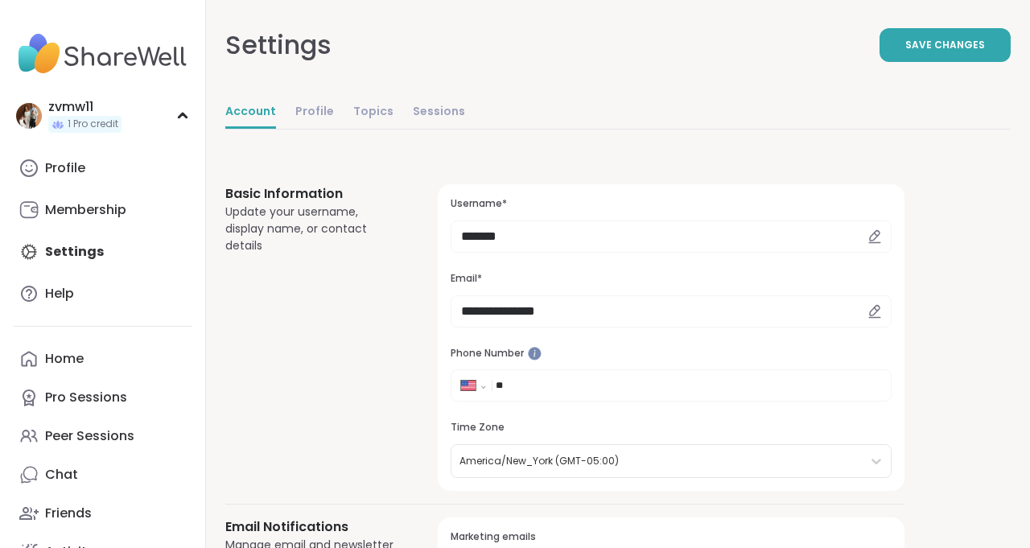
scroll to position [0, 0]
click at [963, 55] on button "Save Changes" at bounding box center [945, 45] width 131 height 34
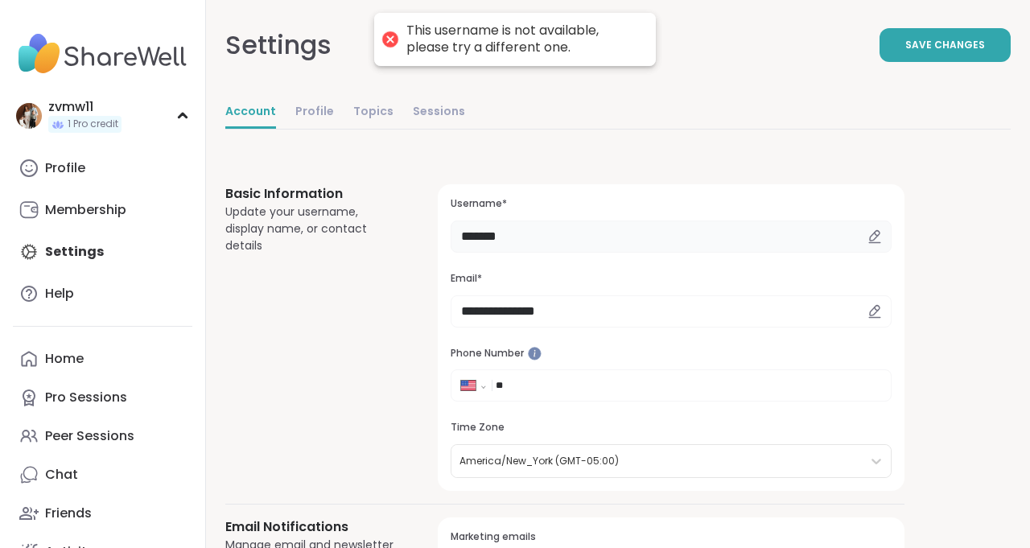
click at [555, 241] on input "*******" at bounding box center [671, 237] width 441 height 32
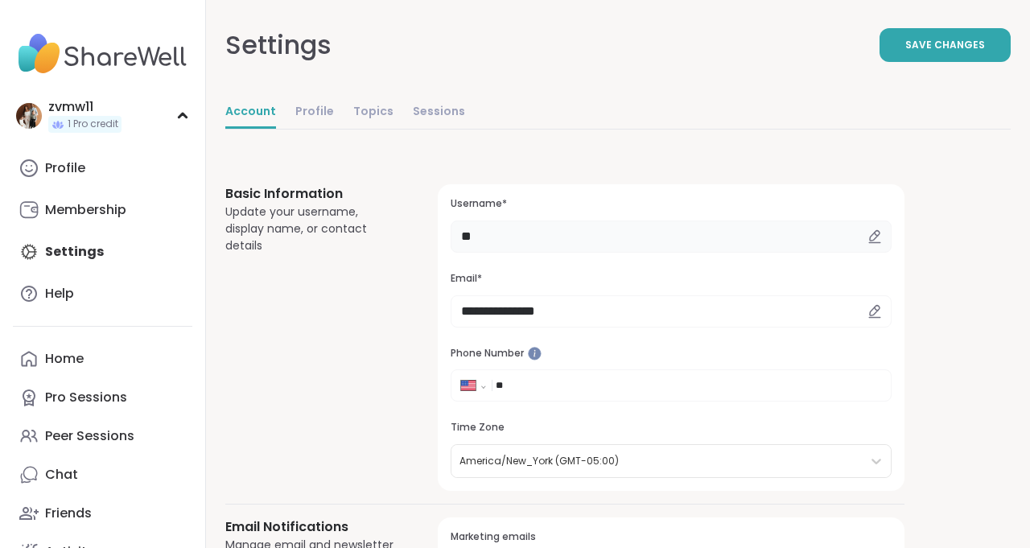
type input "*"
type input "******"
click at [996, 43] on button "Save Changes" at bounding box center [945, 45] width 131 height 34
click at [75, 292] on link "Help" at bounding box center [102, 293] width 179 height 39
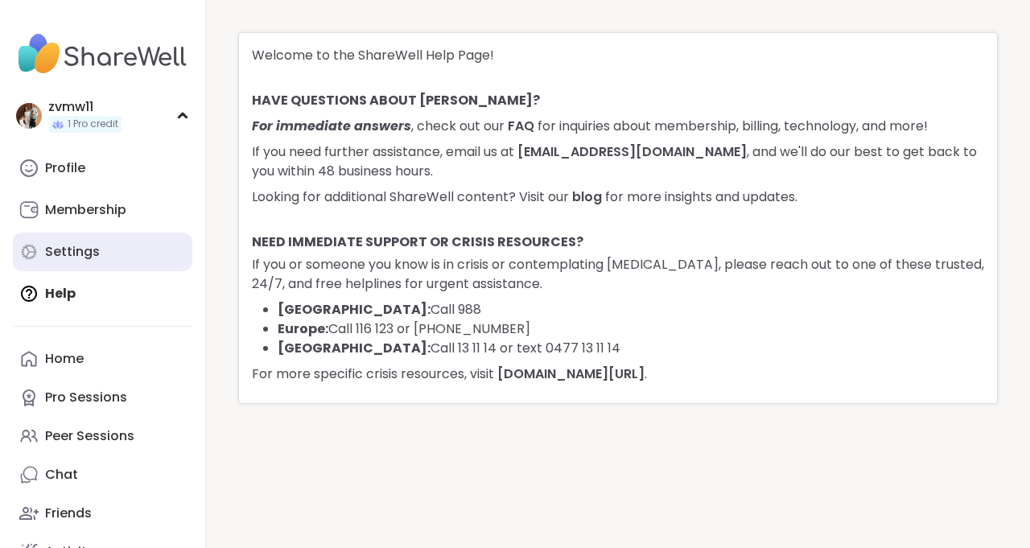
click at [81, 256] on div "Settings" at bounding box center [72, 252] width 55 height 18
select select "**"
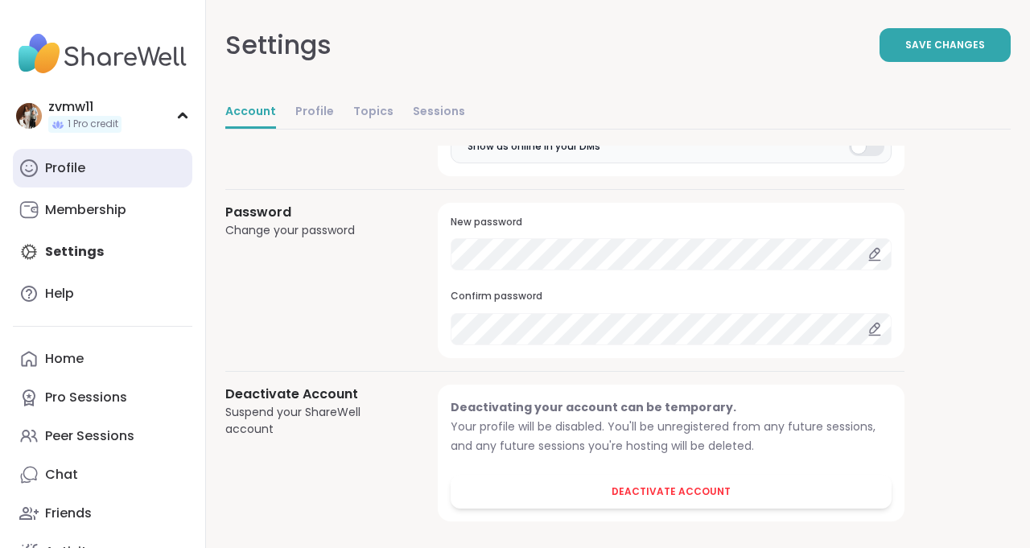
click at [104, 176] on link "Profile" at bounding box center [102, 168] width 179 height 39
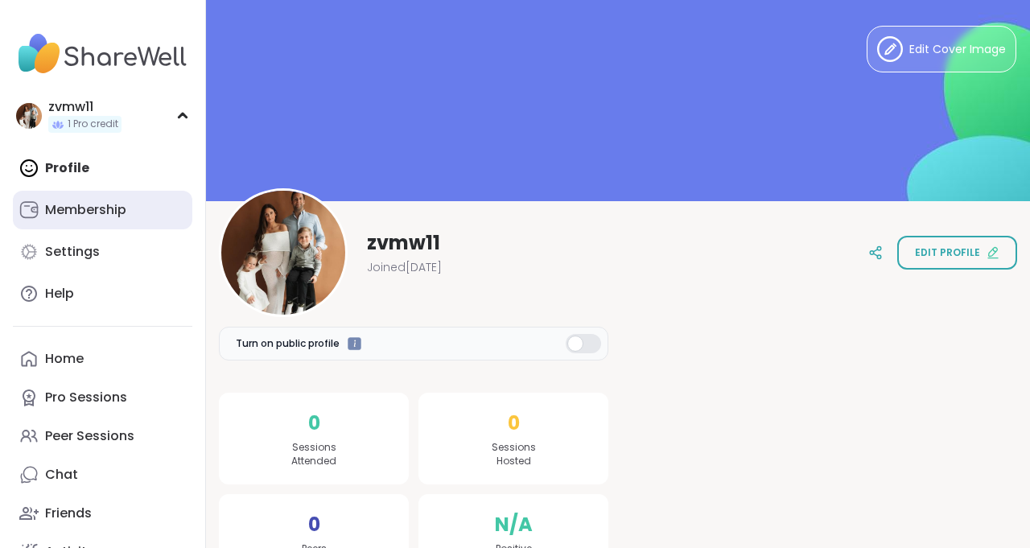
click at [87, 212] on div "Membership" at bounding box center [85, 210] width 81 height 18
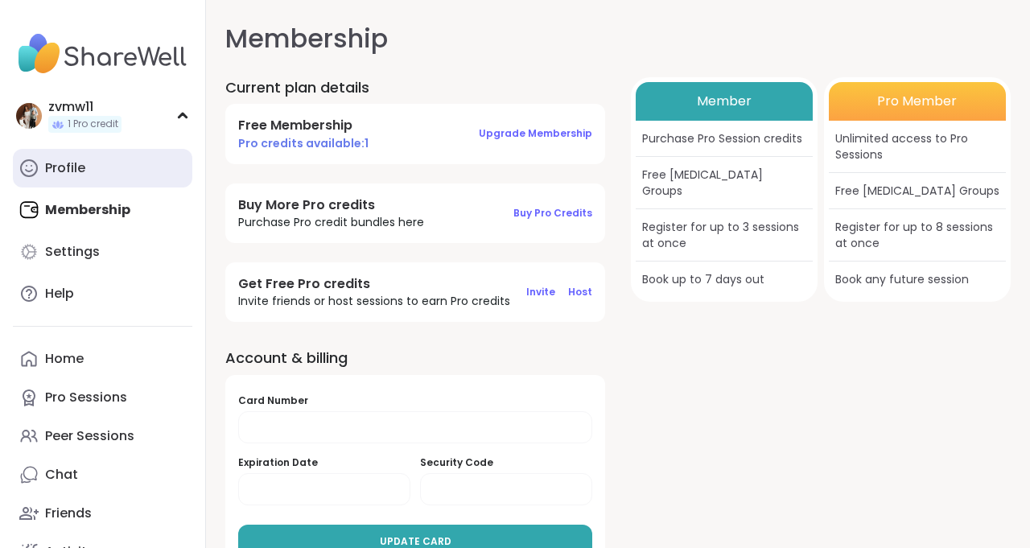
click at [82, 163] on div "Profile" at bounding box center [65, 168] width 40 height 18
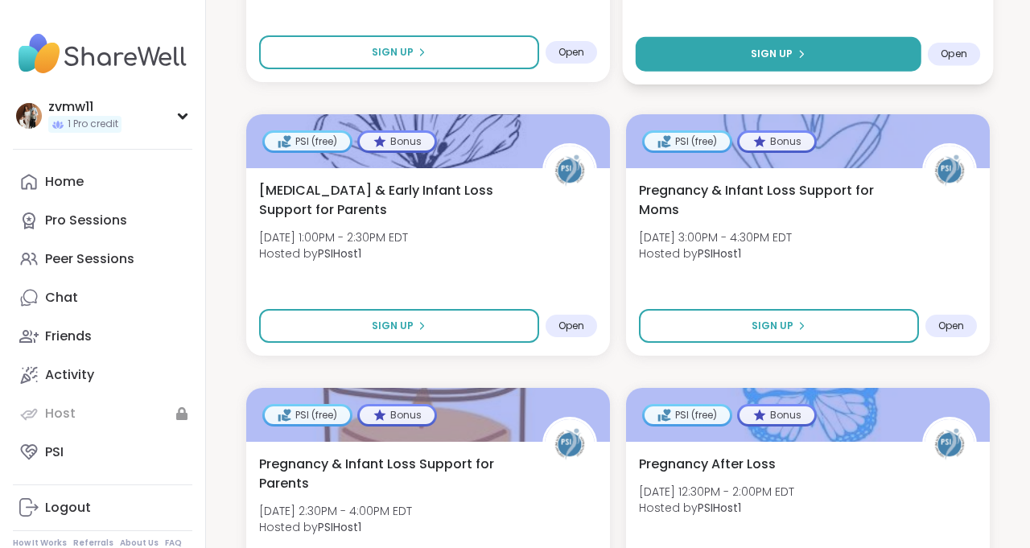
scroll to position [1144, 0]
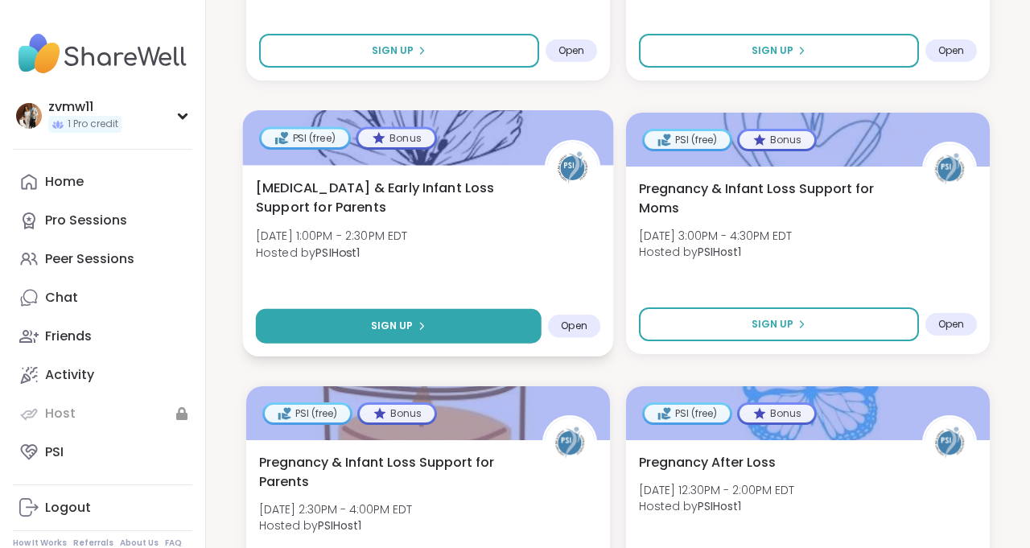
click at [449, 333] on button "Sign Up" at bounding box center [399, 326] width 286 height 35
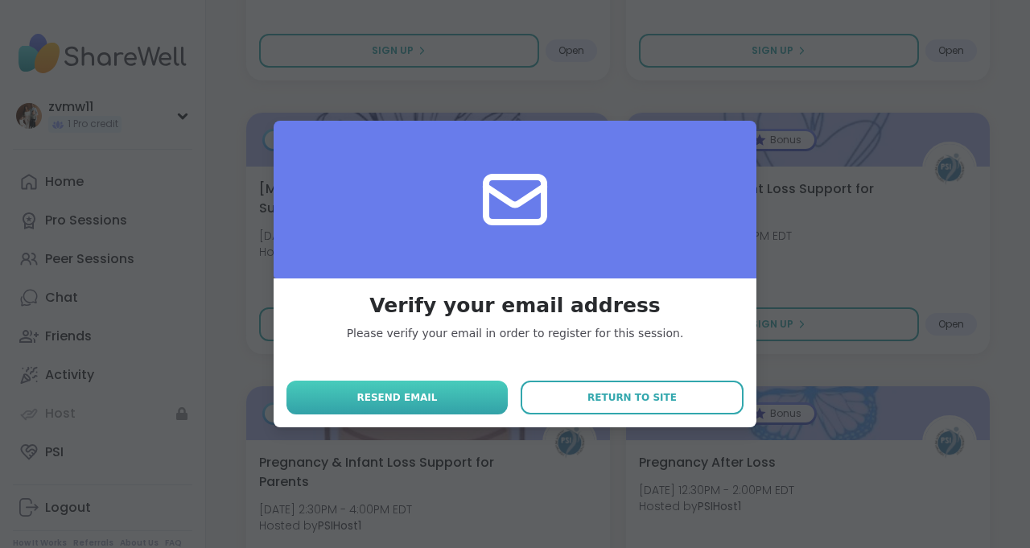
click at [422, 392] on span "Resend email" at bounding box center [397, 397] width 80 height 14
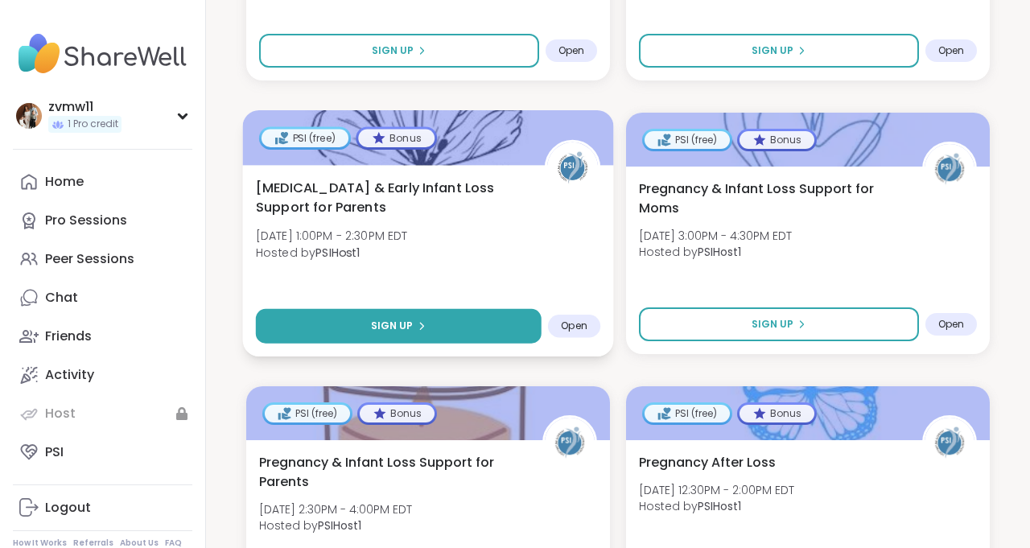
click at [502, 337] on button "Sign Up" at bounding box center [399, 326] width 286 height 35
select select "**"
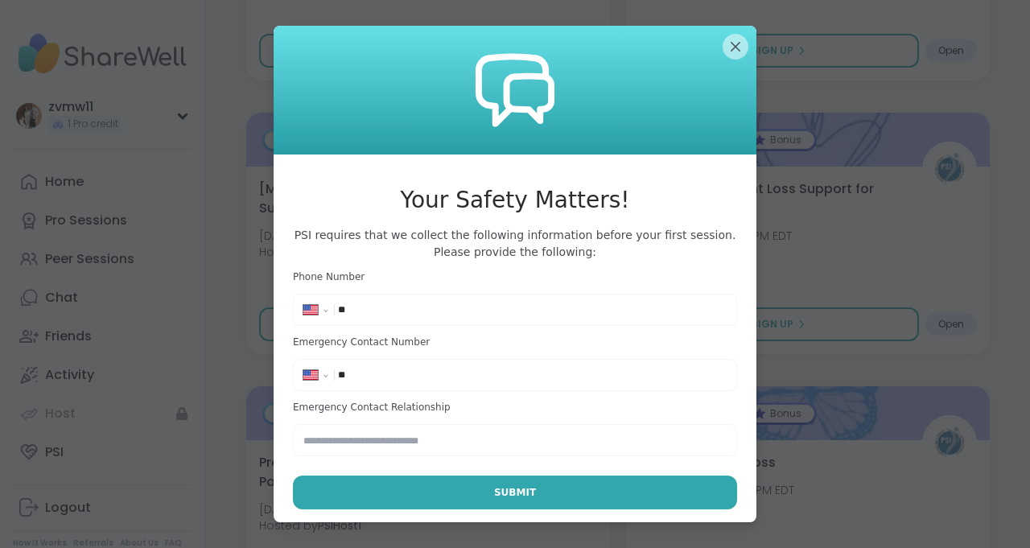
click at [722, 309] on input "**" at bounding box center [532, 310] width 389 height 16
type input "**********"
click at [376, 437] on input "text" at bounding box center [515, 440] width 444 height 32
type input "*******"
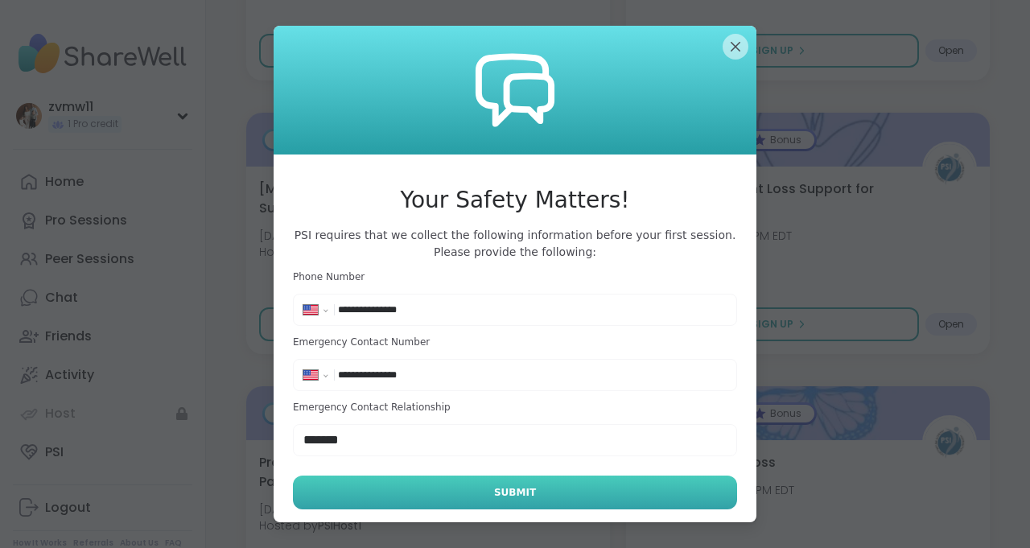
click at [439, 497] on button "Submit" at bounding box center [515, 493] width 444 height 34
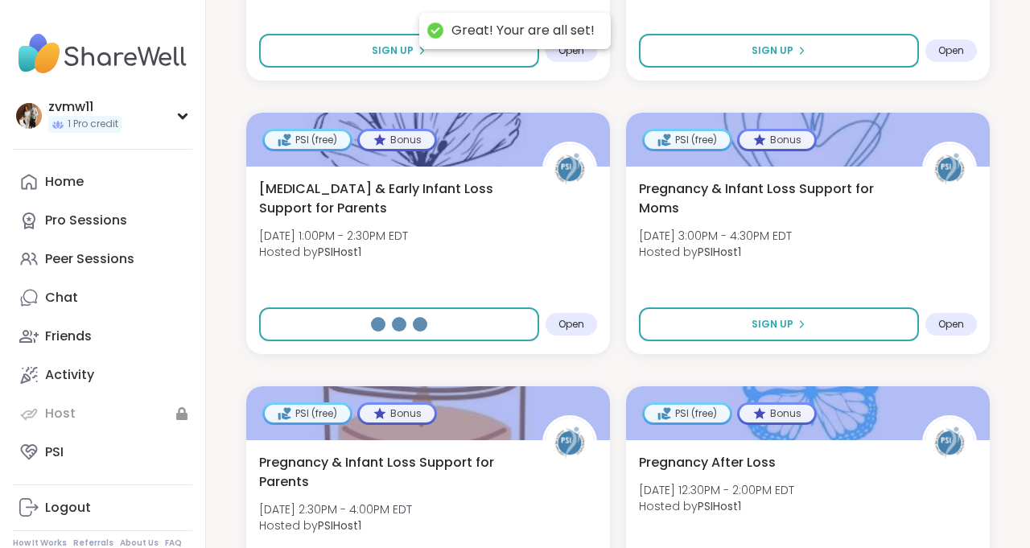
select select "**"
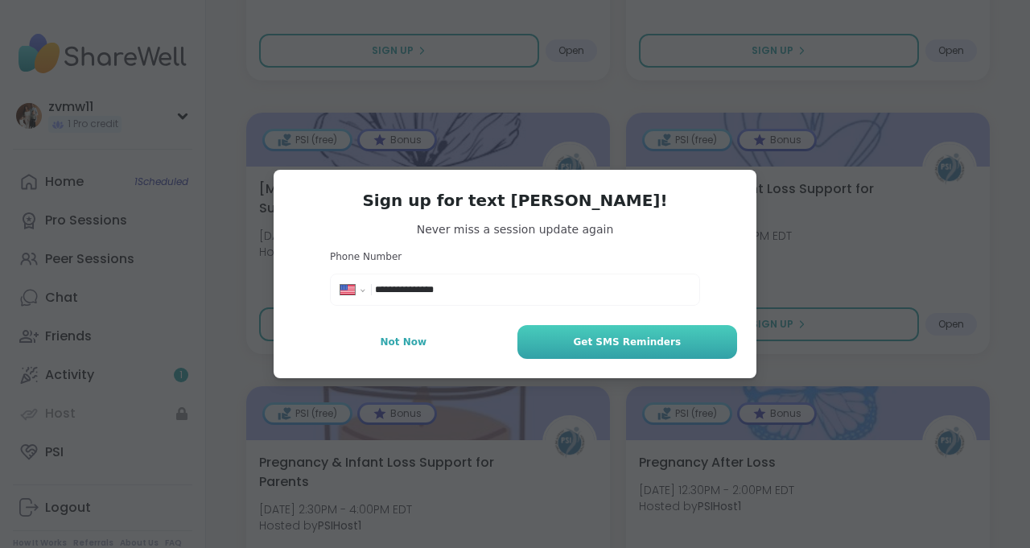
click at [622, 348] on span "Get SMS Reminders" at bounding box center [627, 342] width 108 height 14
